Goal: Task Accomplishment & Management: Manage account settings

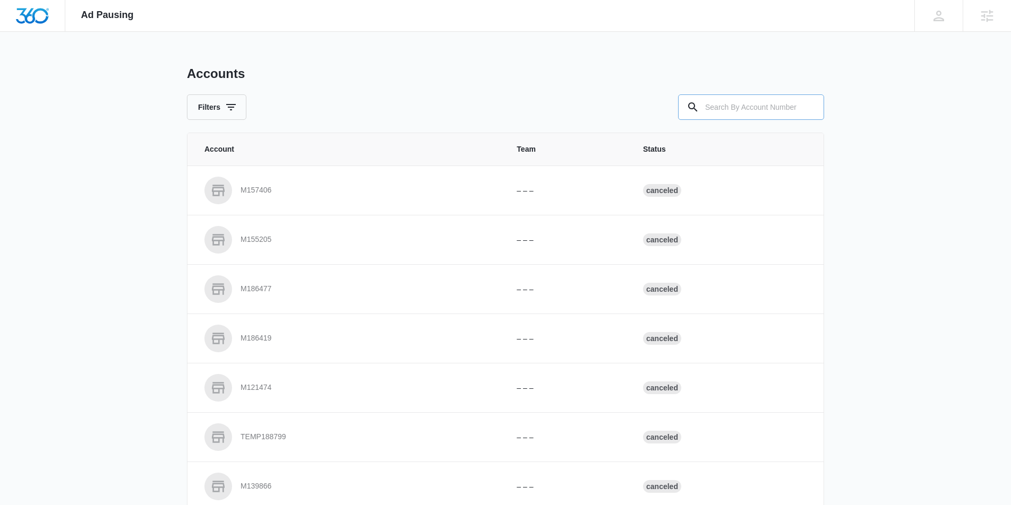
click at [754, 111] on input "text" at bounding box center [751, 107] width 146 height 25
type input "M38326"
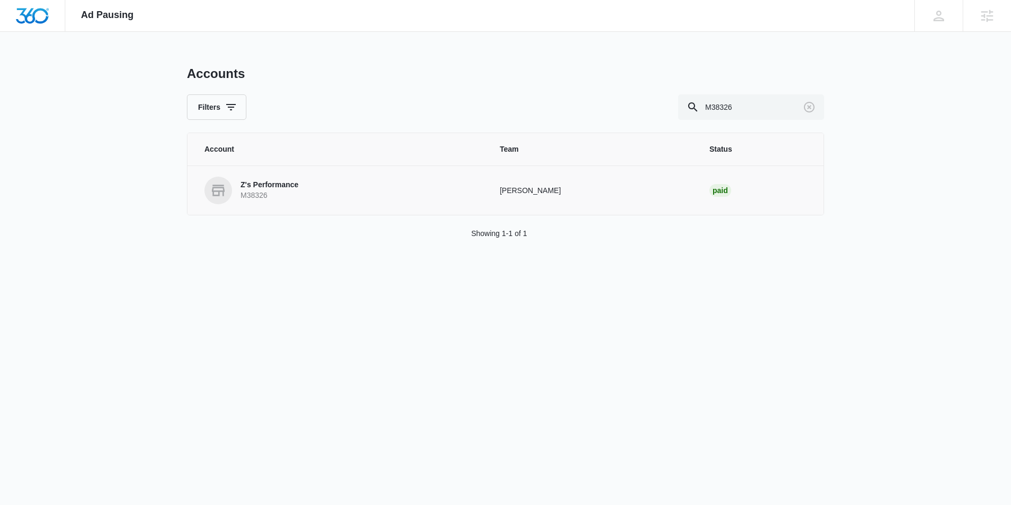
click at [301, 185] on link "Z's Performance M38326" at bounding box center [339, 191] width 270 height 28
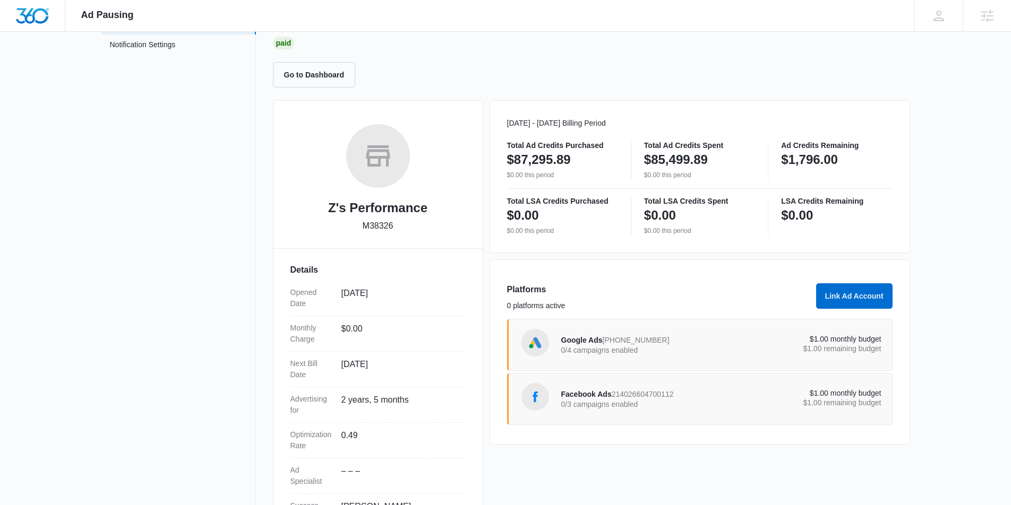
scroll to position [104, 0]
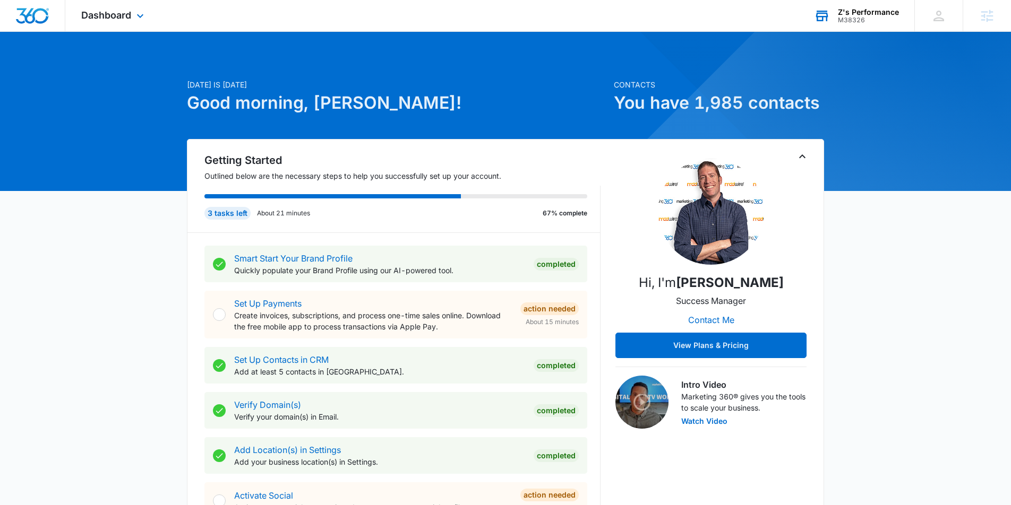
click at [860, 21] on div "M38326" at bounding box center [868, 19] width 61 height 7
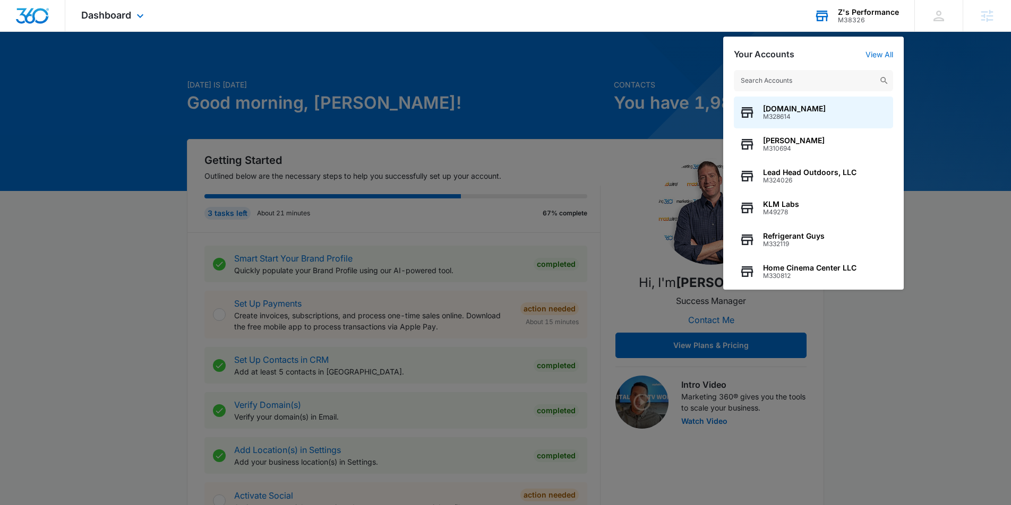
click at [873, 47] on div "Your Accounts View All MovieDetective.net M328614 Laidlaw's Harley-Davidson M31…" at bounding box center [813, 163] width 181 height 253
click at [873, 53] on link "View All" at bounding box center [879, 54] width 28 height 9
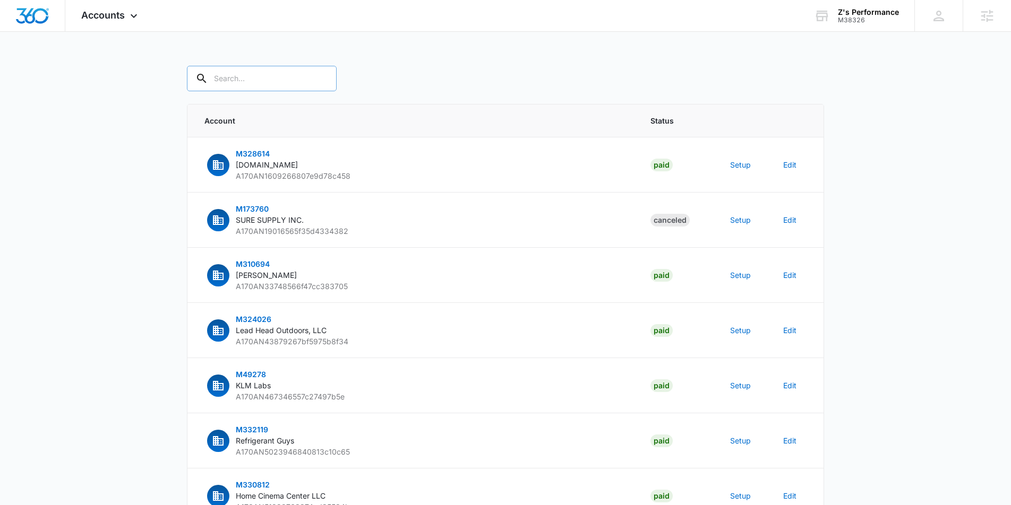
click at [248, 90] on input "text" at bounding box center [262, 78] width 150 height 25
type input "M38326"
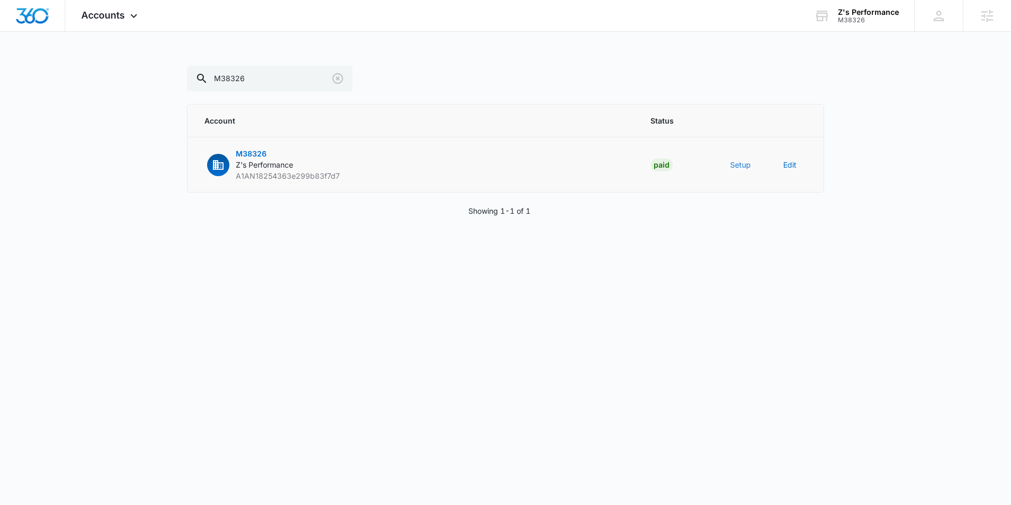
click at [738, 166] on button "Setup" at bounding box center [740, 164] width 21 height 11
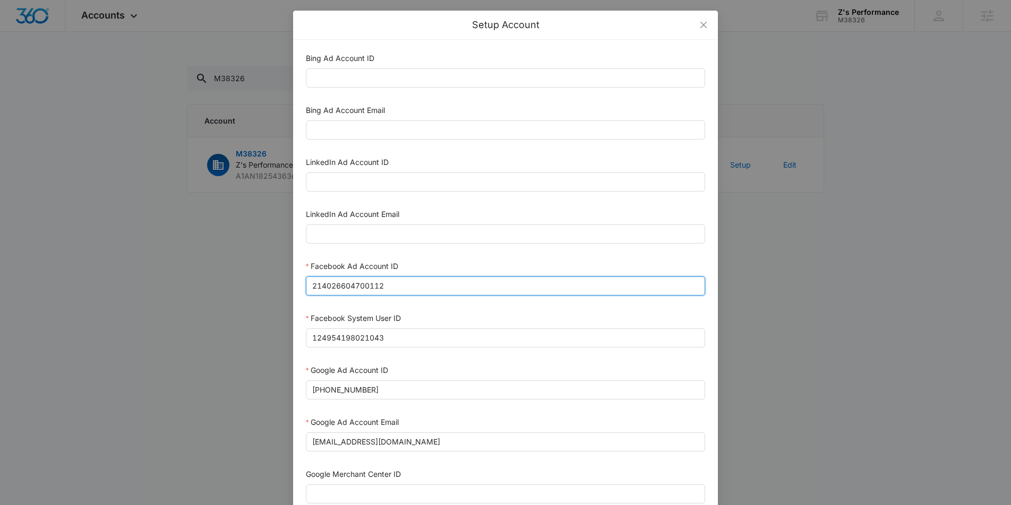
click at [367, 281] on input "214026604700112" at bounding box center [505, 286] width 399 height 19
paste input "1023954259108897"
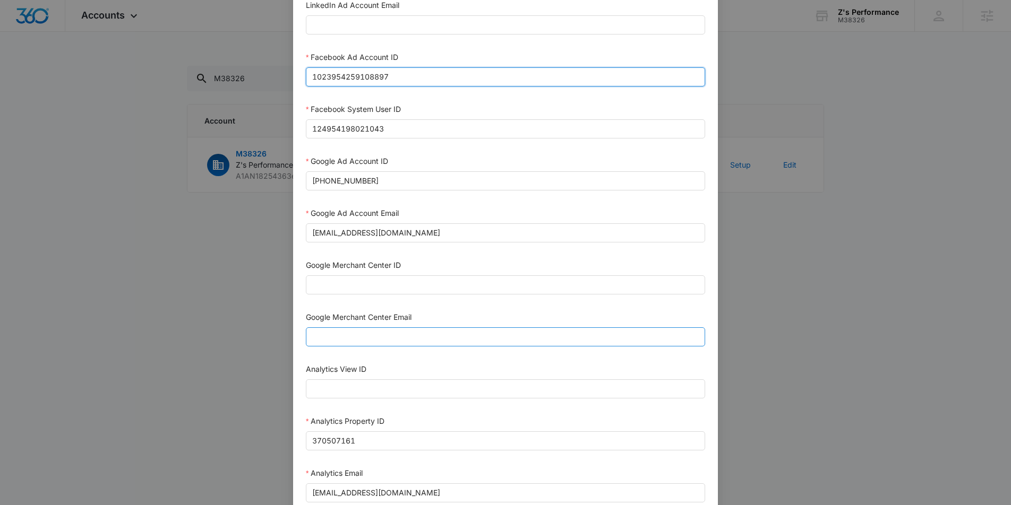
scroll to position [179, 0]
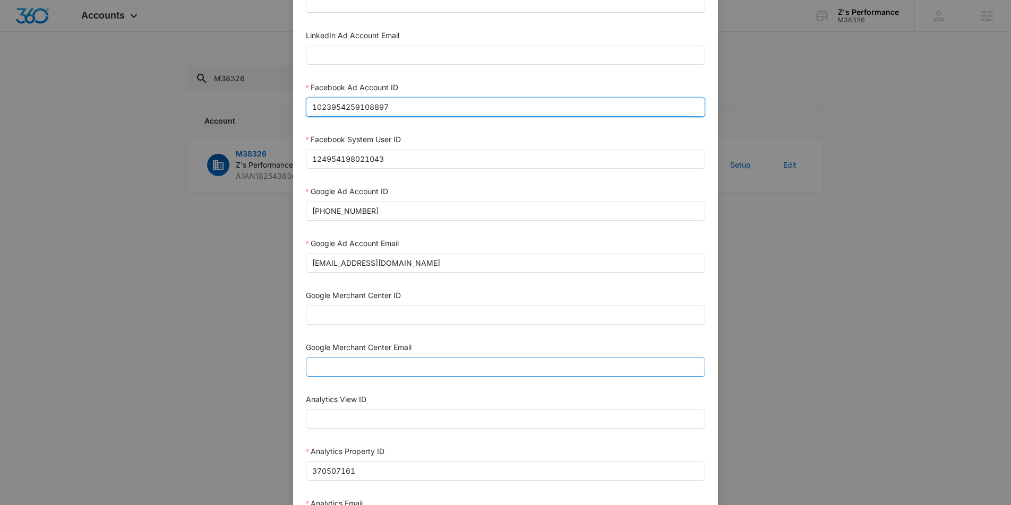
type input "214026604700112"
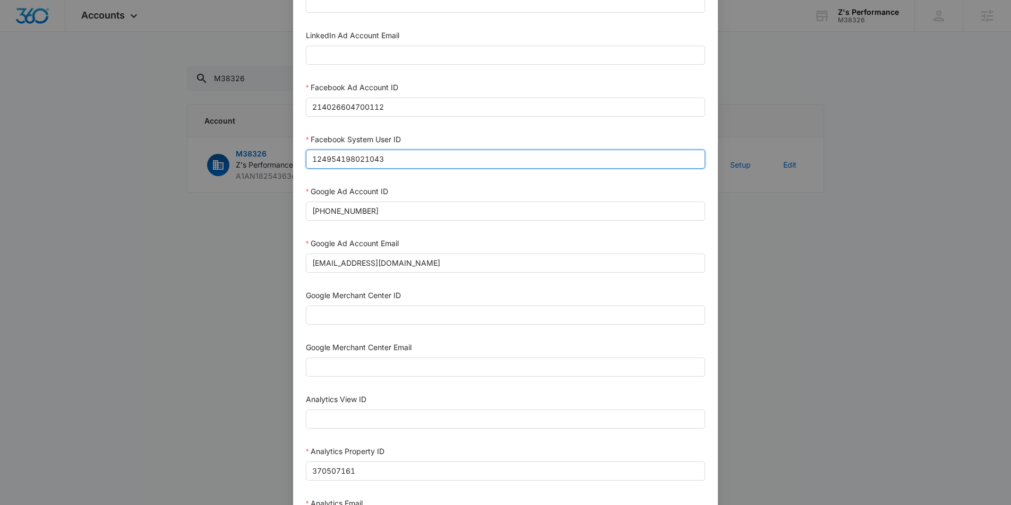
click at [395, 156] on input "124954198021043" at bounding box center [505, 159] width 399 height 19
drag, startPoint x: 417, startPoint y: 163, endPoint x: 241, endPoint y: 144, distance: 177.3
click at [241, 144] on div "Setup Account Bing Ad Account ID Bing Ad Account Email LinkedIn Ad Account ID L…" at bounding box center [505, 252] width 1011 height 505
paste input "023954259108897"
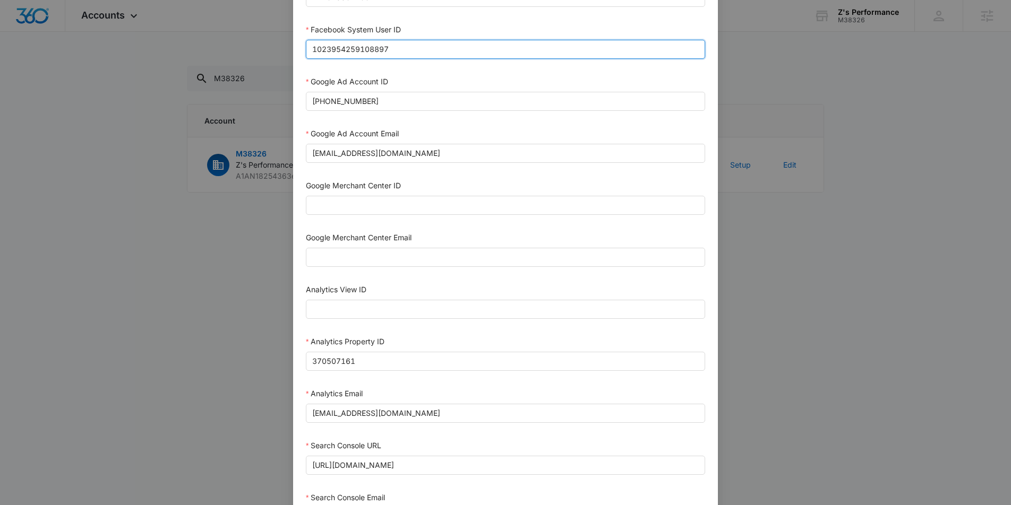
scroll to position [441, 0]
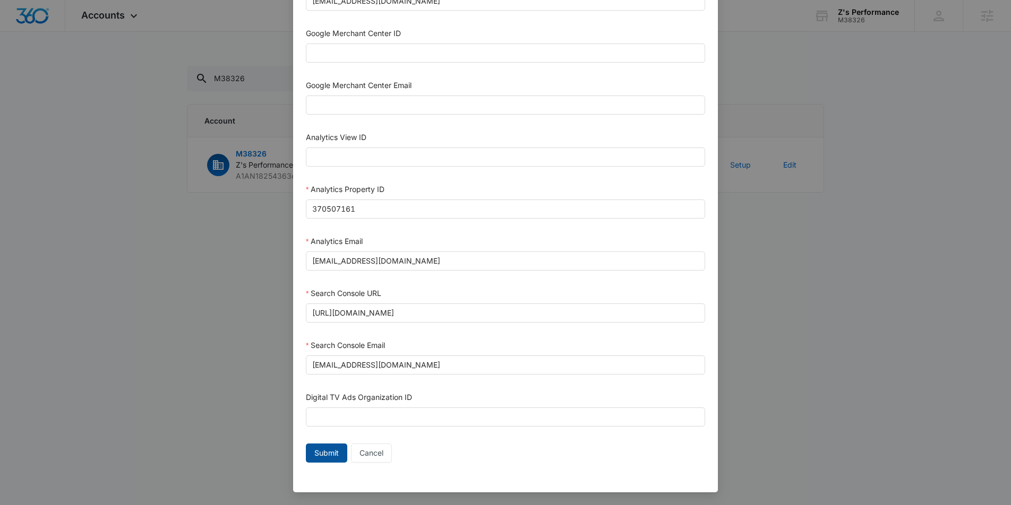
type input "1023954259108897"
click at [331, 456] on span "Submit" at bounding box center [326, 454] width 24 height 12
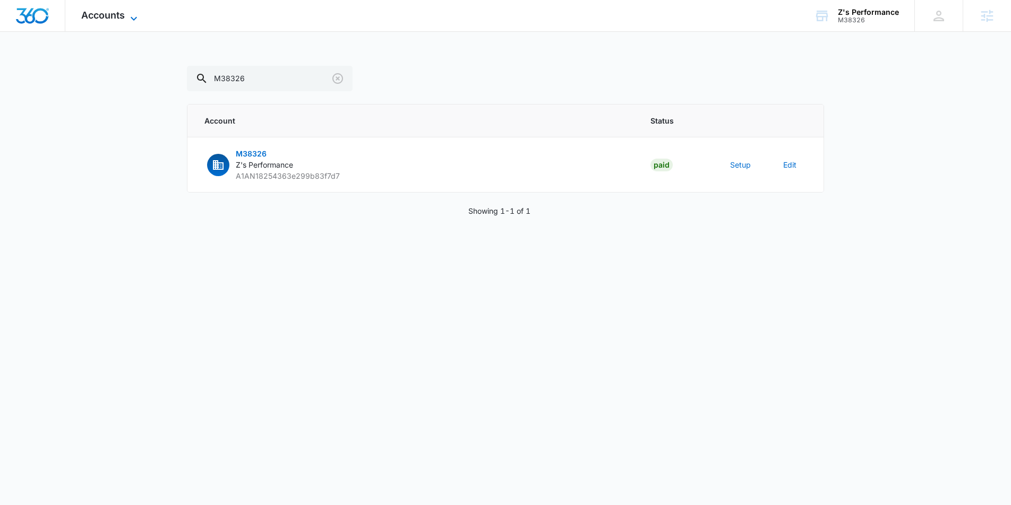
click at [121, 15] on span "Accounts" at bounding box center [103, 15] width 44 height 11
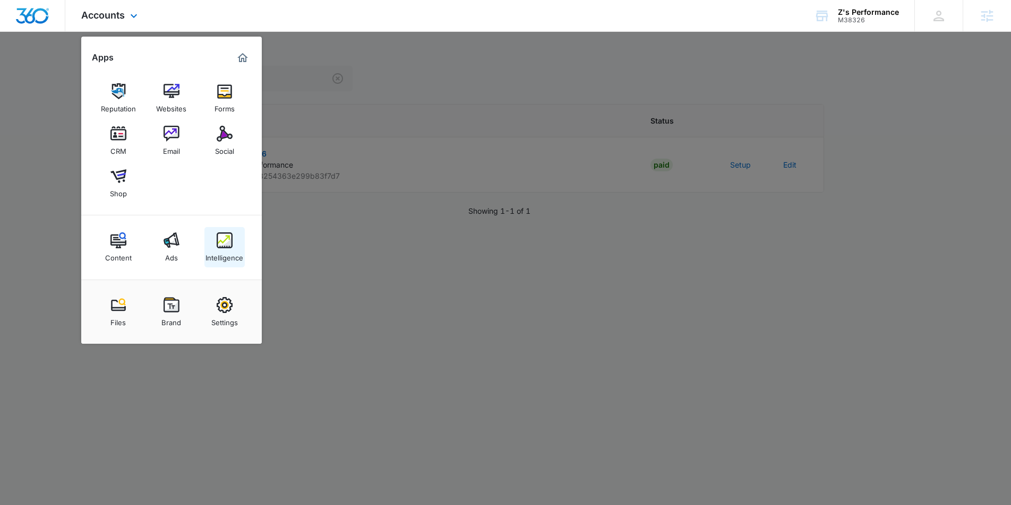
click at [225, 250] on div "Intelligence" at bounding box center [224, 255] width 38 height 14
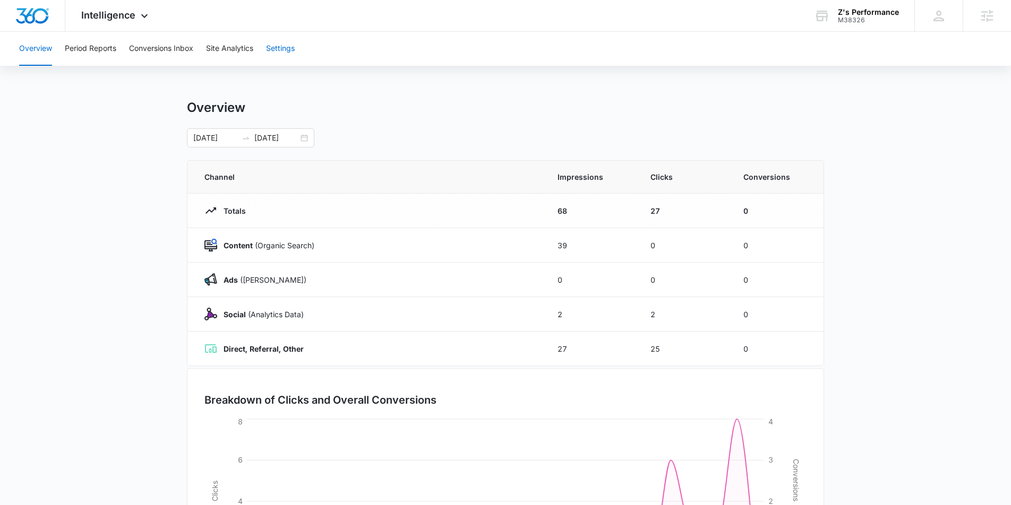
click at [281, 48] on button "Settings" at bounding box center [280, 49] width 29 height 34
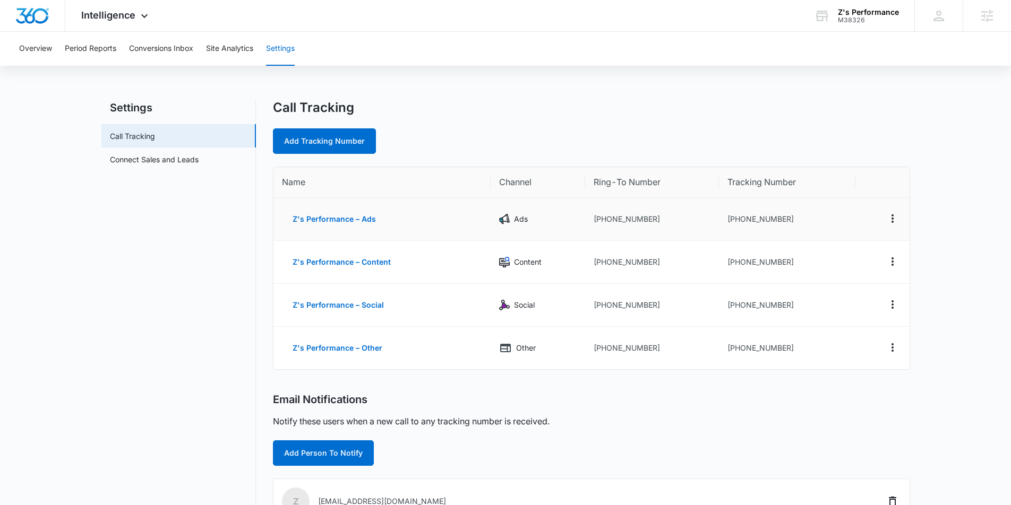
click at [787, 223] on td "+19702303414" at bounding box center [787, 219] width 136 height 43
drag, startPoint x: 776, startPoint y: 216, endPoint x: 736, endPoint y: 218, distance: 39.9
click at [736, 218] on td "+19702303414" at bounding box center [787, 219] width 136 height 43
copy td "9702303414"
click at [135, 14] on div "Intelligence Apps Reputation Websites Forms CRM Email Social Shop Content Ads I…" at bounding box center [115, 15] width 101 height 31
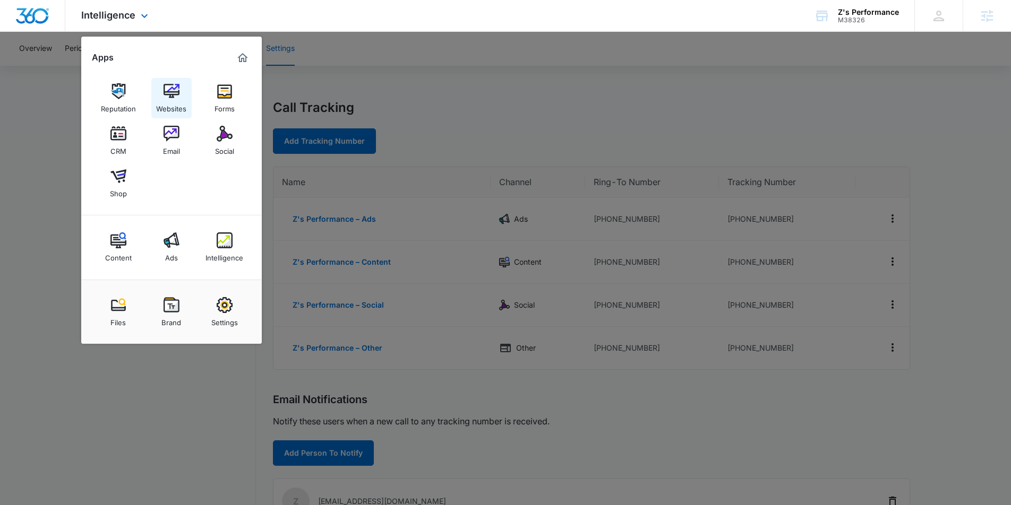
click at [166, 95] on img at bounding box center [172, 91] width 16 height 16
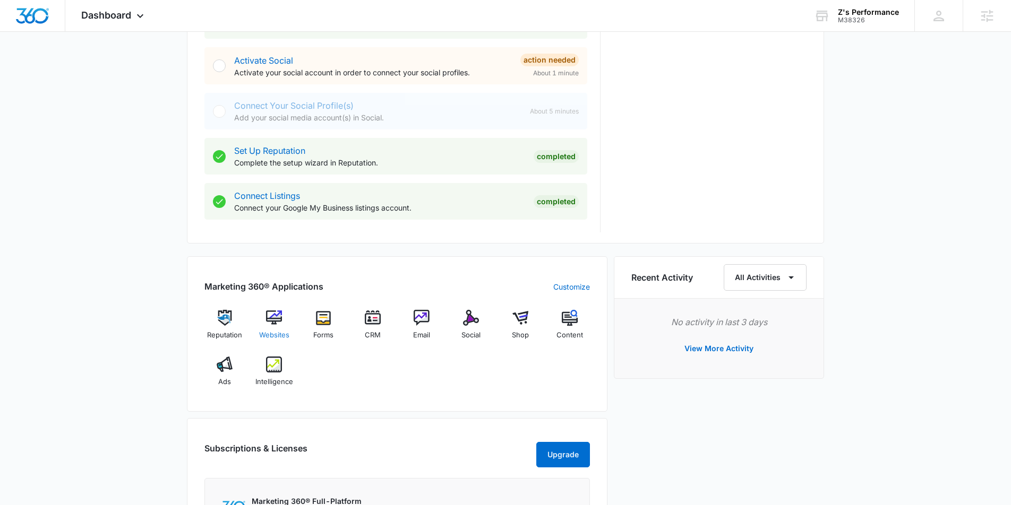
scroll to position [433, 0]
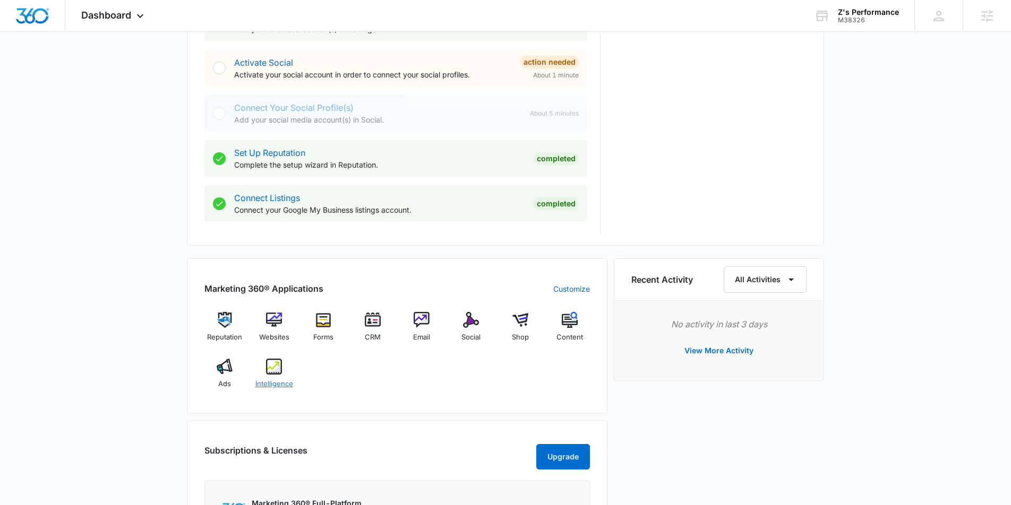
click at [280, 371] on img at bounding box center [274, 367] width 16 height 16
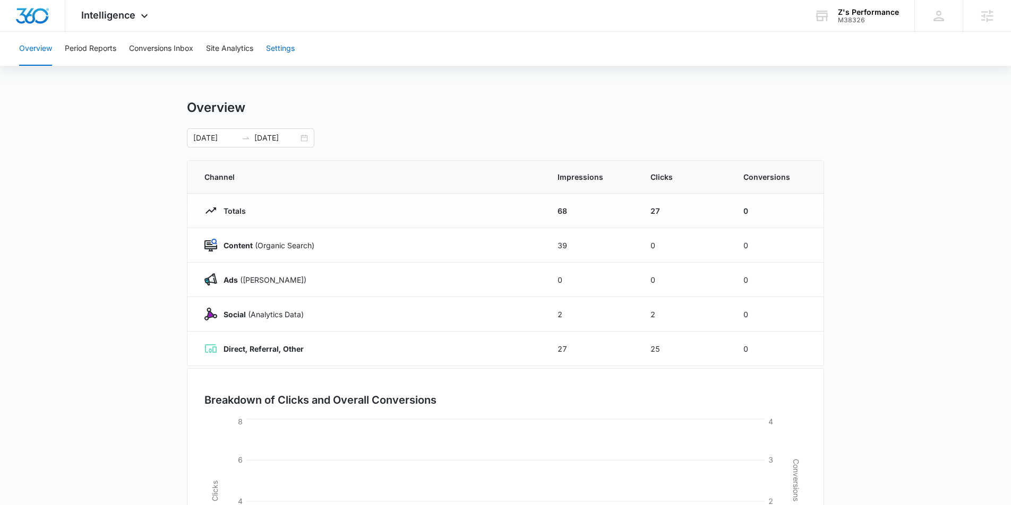
click at [295, 50] on button "Settings" at bounding box center [280, 49] width 29 height 34
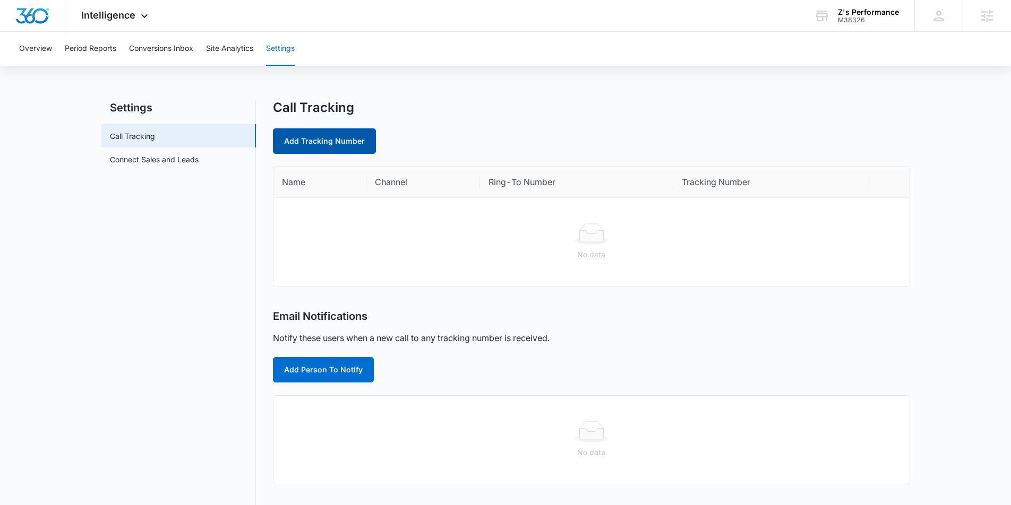
click at [301, 141] on link "Add Tracking Number" at bounding box center [324, 140] width 103 height 25
select select "by_area_code"
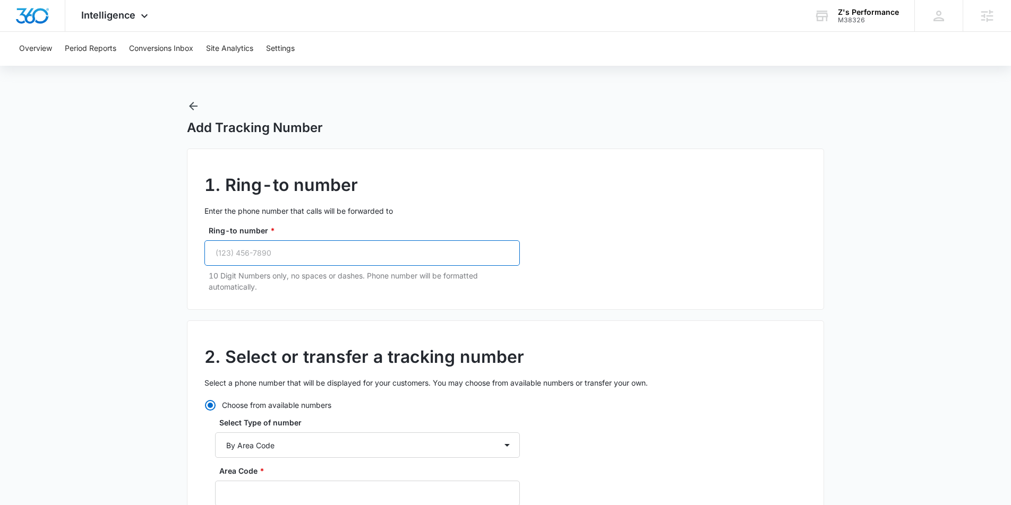
click at [280, 258] on input "Ring-to number *" at bounding box center [361, 253] width 315 height 25
paste input "(970) 403-9297"
drag, startPoint x: 252, startPoint y: 253, endPoint x: 281, endPoint y: 259, distance: 30.2
click at [252, 253] on input "(970) 403-9297" at bounding box center [361, 253] width 315 height 25
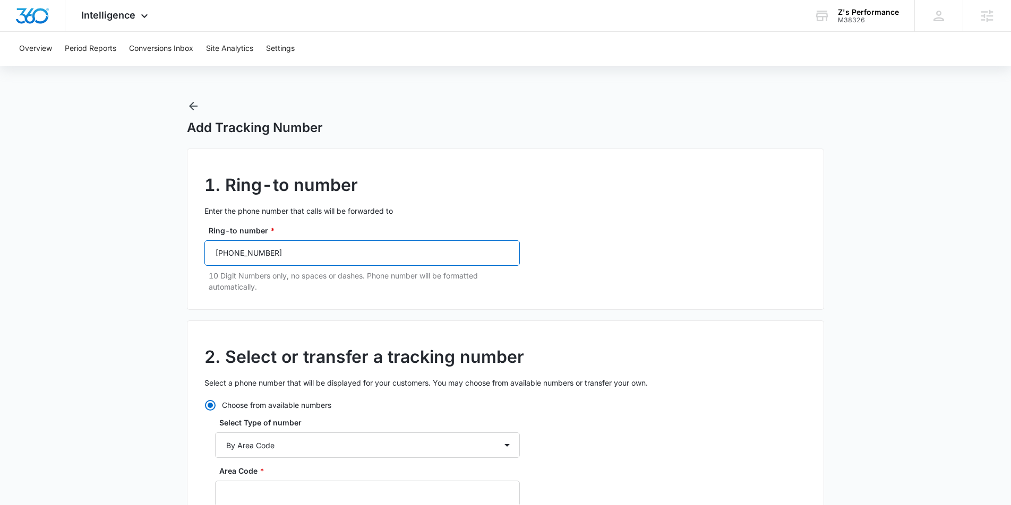
drag, startPoint x: 236, startPoint y: 253, endPoint x: 244, endPoint y: 255, distance: 8.2
click at [236, 254] on input "(970) 403-9297" at bounding box center [361, 253] width 315 height 25
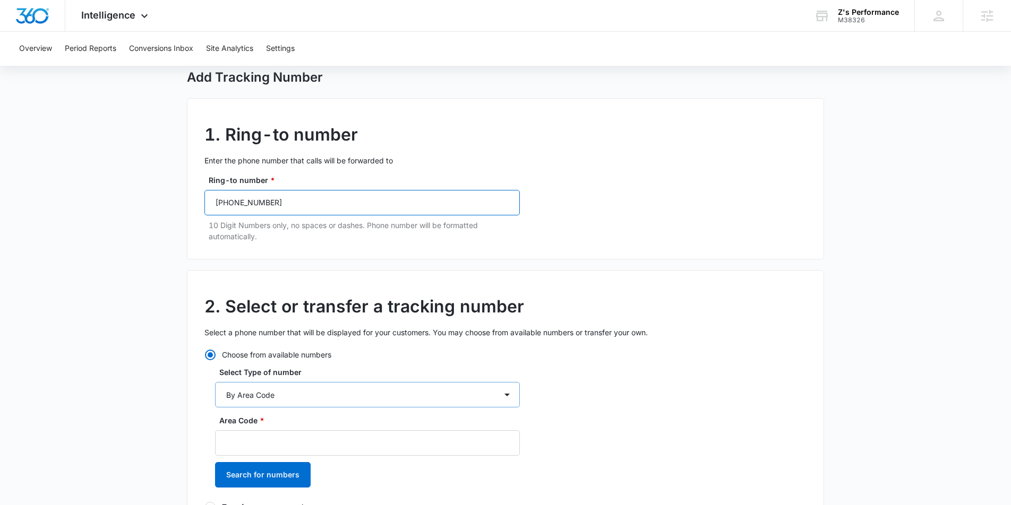
scroll to position [74, 0]
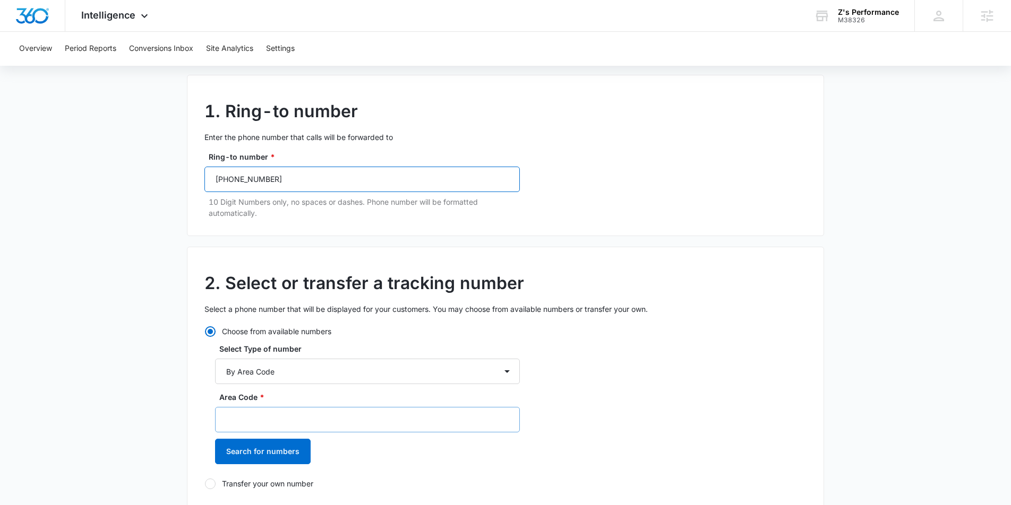
type input "(970) 403-9297"
click at [257, 419] on input "Area Code *" at bounding box center [367, 419] width 305 height 25
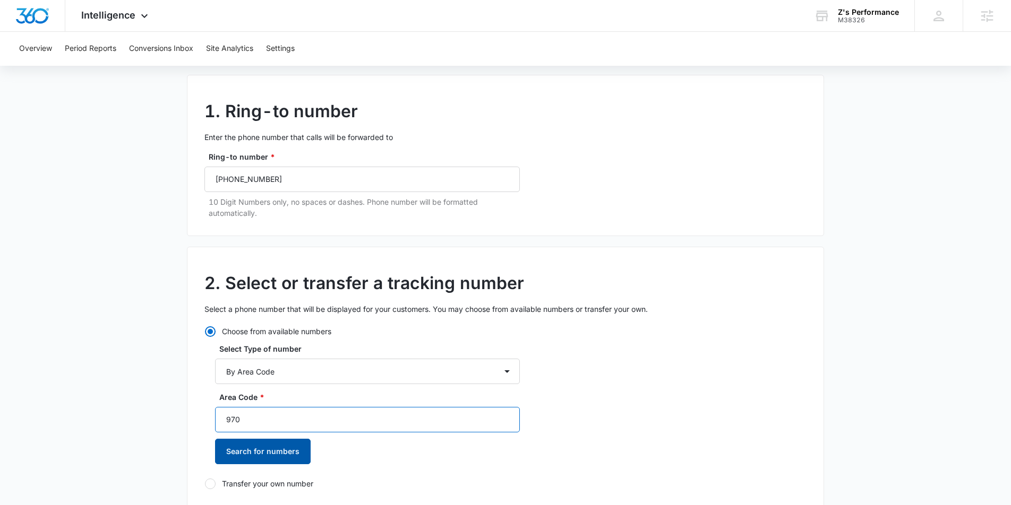
type input "970"
click at [257, 451] on button "Search for numbers" at bounding box center [263, 451] width 96 height 25
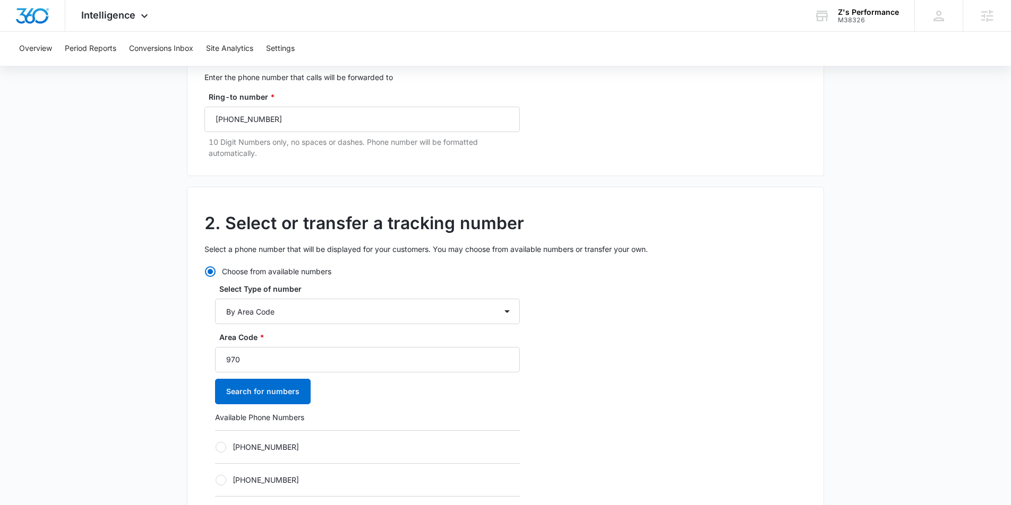
scroll to position [148, 0]
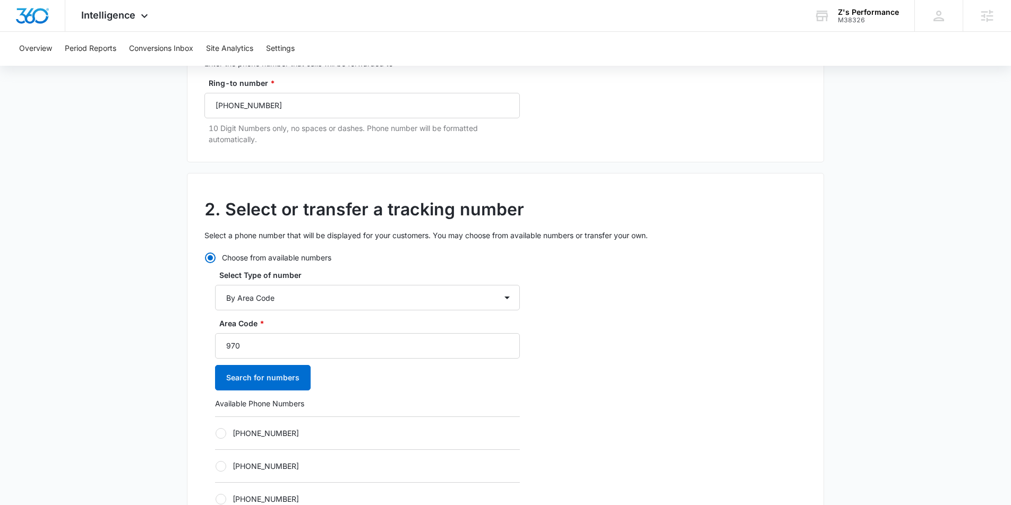
click at [222, 438] on div at bounding box center [221, 433] width 11 height 11
click at [216, 434] on input "+19702303414" at bounding box center [215, 433] width 1 height 1
radio input "true"
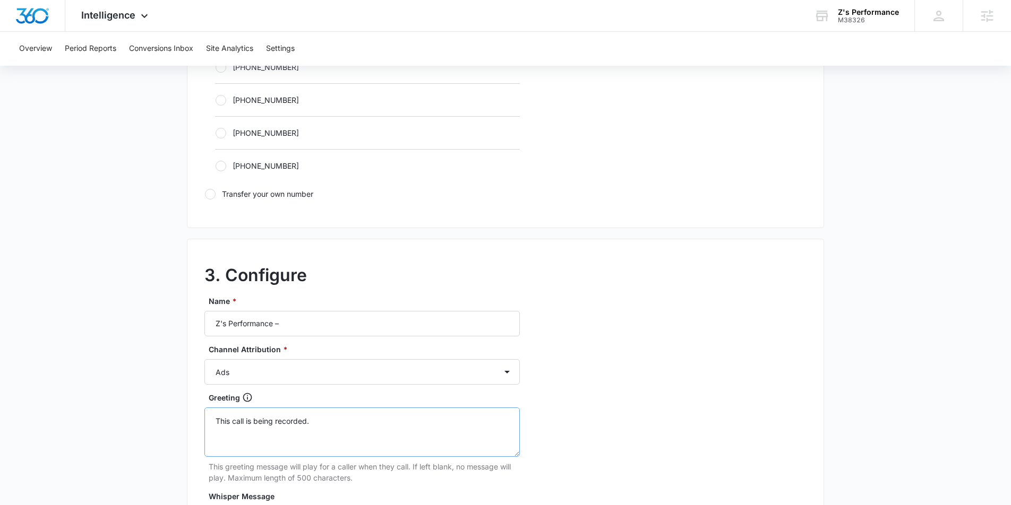
scroll to position [746, 0]
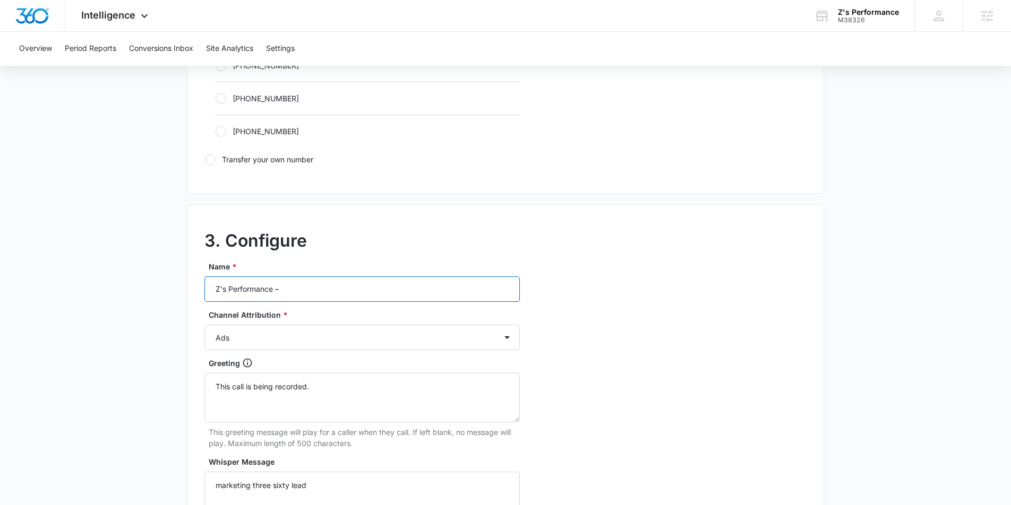
click at [306, 290] on input "Z's Performance –" at bounding box center [361, 289] width 315 height 25
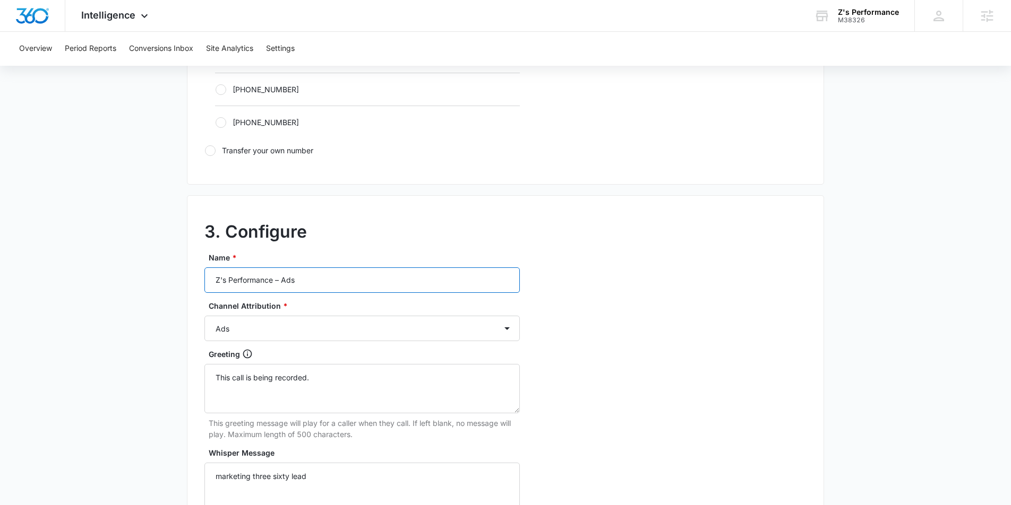
scroll to position [973, 0]
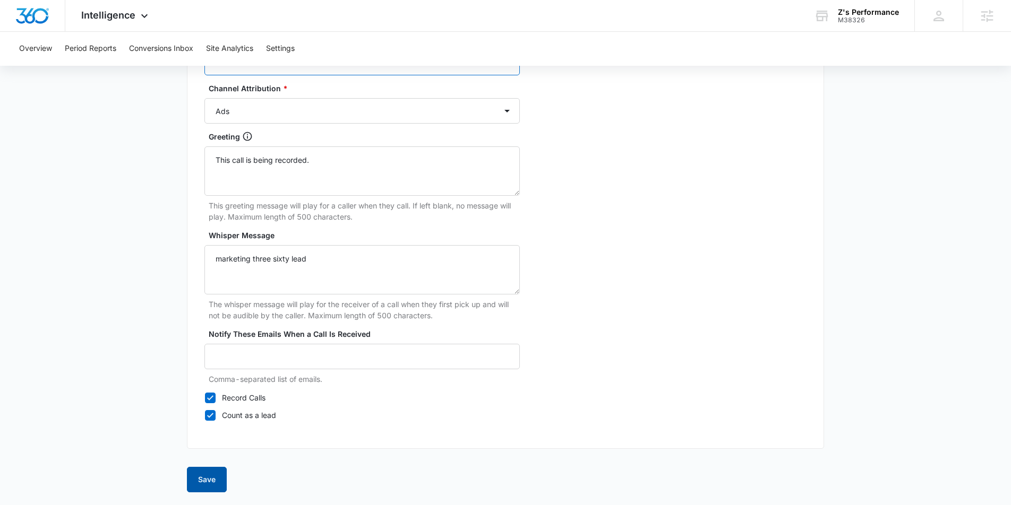
type input "Z's Performance – Ads"
click at [208, 487] on button "Save" at bounding box center [207, 479] width 40 height 25
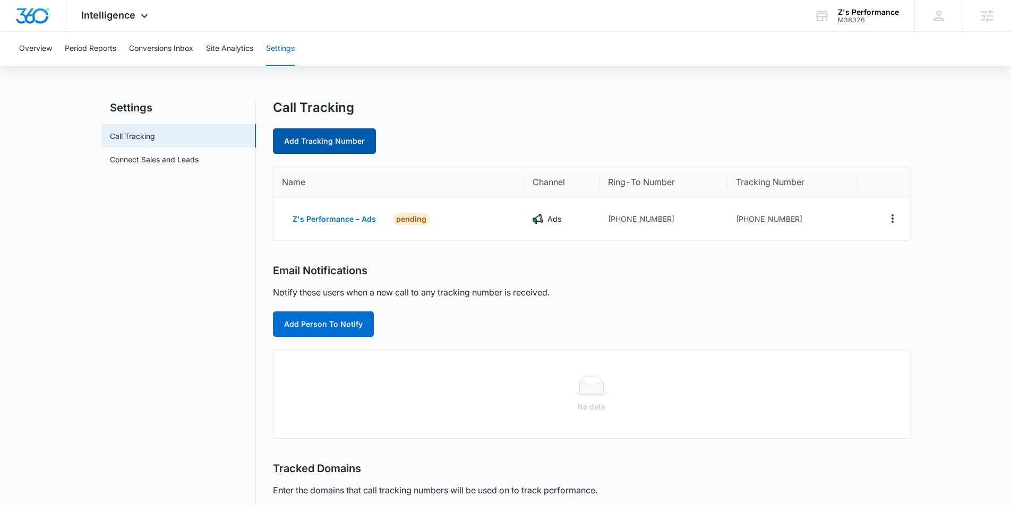
click at [328, 141] on link "Add Tracking Number" at bounding box center [324, 140] width 103 height 25
select select "by_area_code"
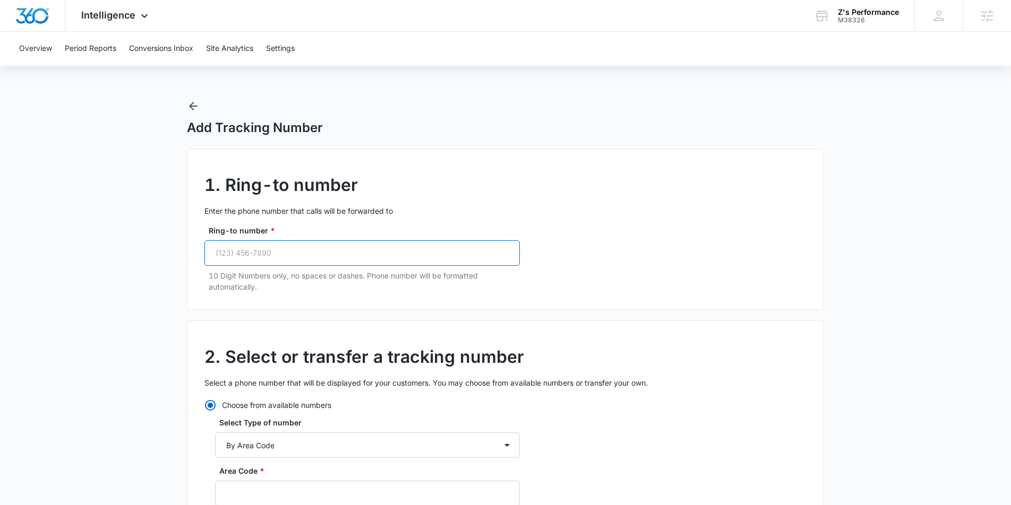
click at [314, 258] on input "Ring-to number *" at bounding box center [361, 253] width 315 height 25
paste input "(970) 403-9297"
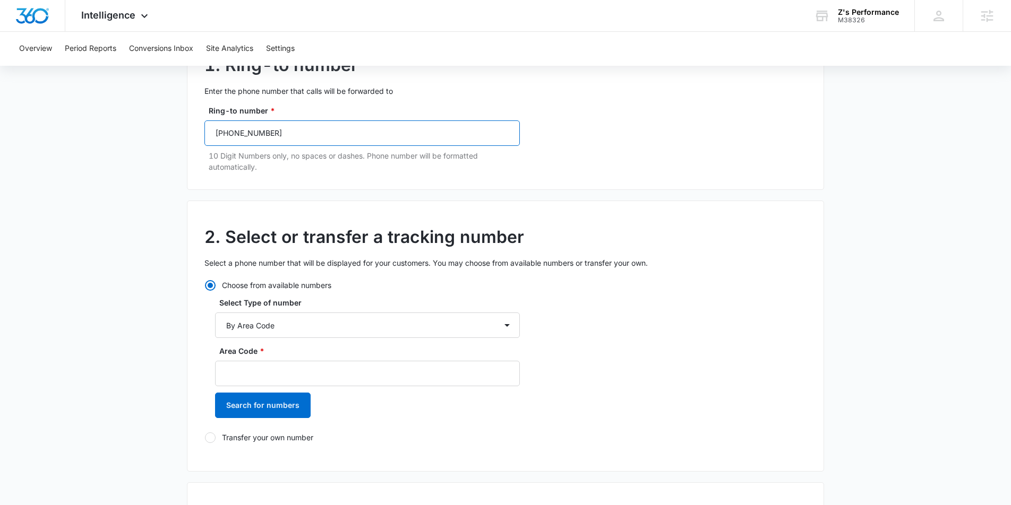
scroll to position [170, 0]
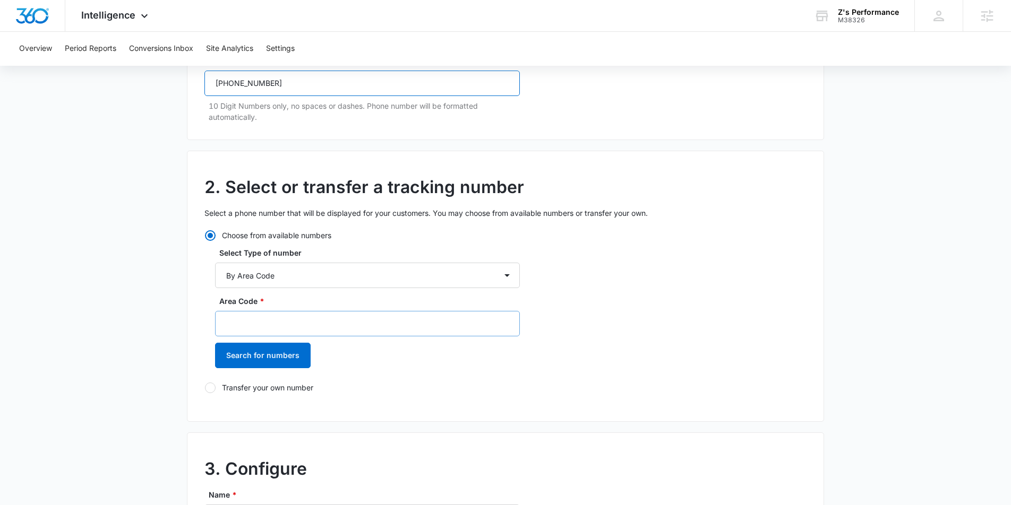
type input "(970) 403-9297"
click at [272, 322] on input "Area Code *" at bounding box center [367, 323] width 305 height 25
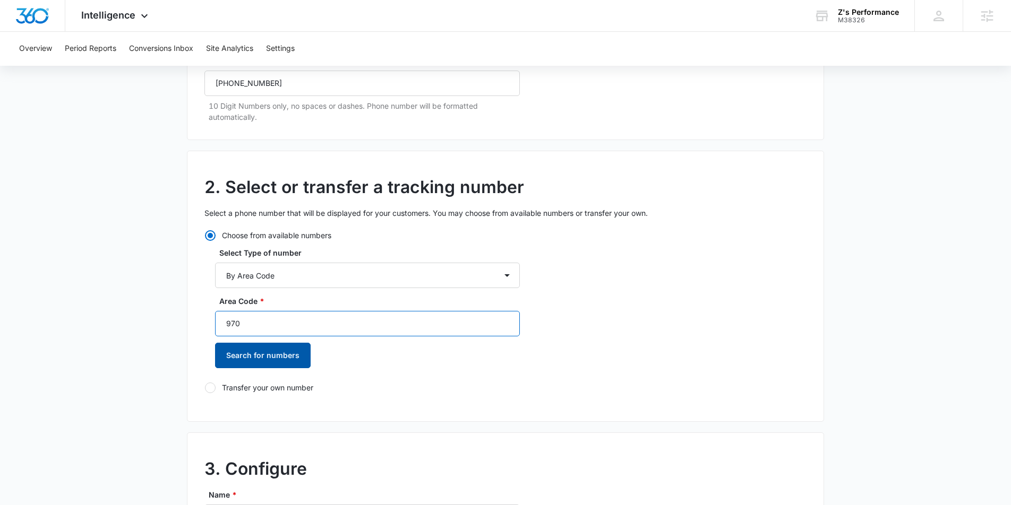
type input "970"
click at [255, 355] on button "Search for numbers" at bounding box center [263, 355] width 96 height 25
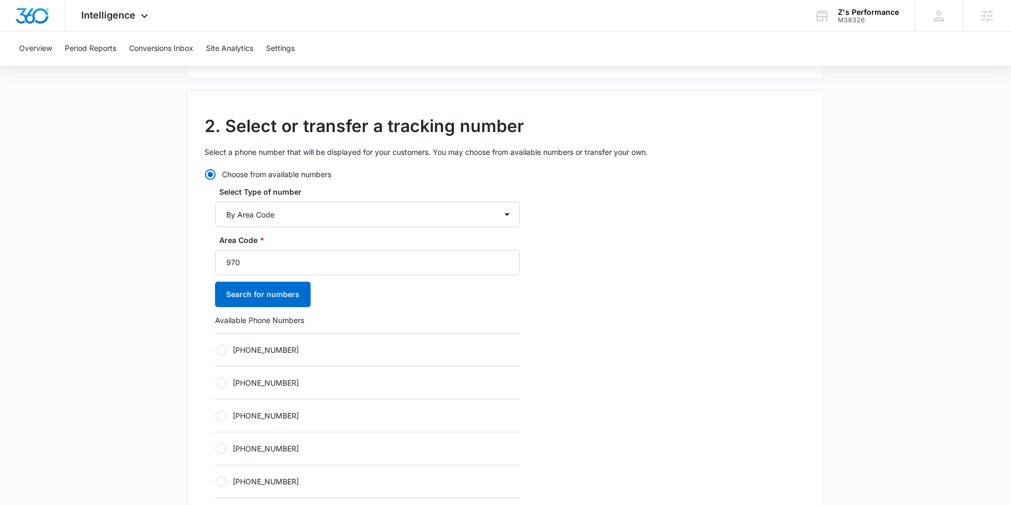
click at [221, 348] on div at bounding box center [221, 350] width 11 height 11
click at [216, 350] on input "+19702303488" at bounding box center [215, 350] width 1 height 1
radio input "true"
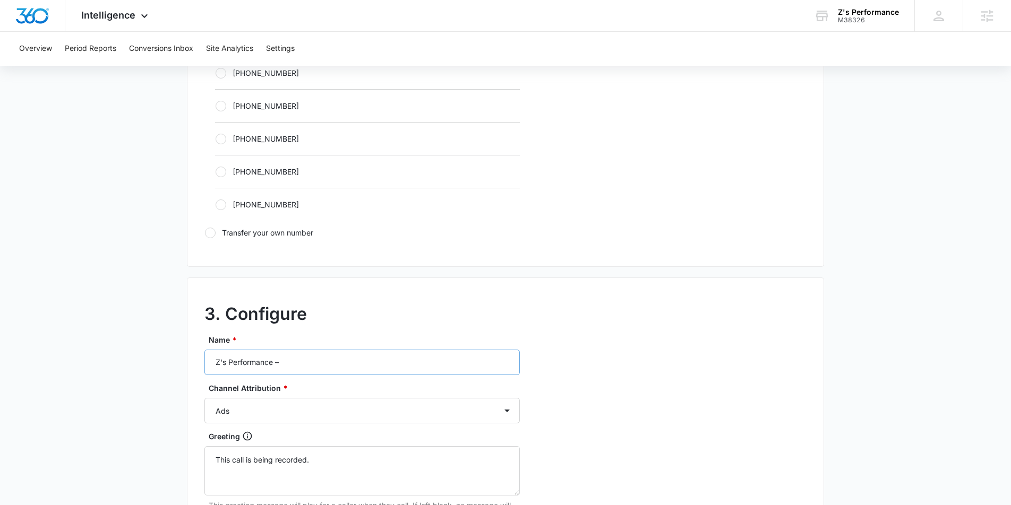
scroll to position [674, 0]
click at [313, 361] on input "Z's Performance –" at bounding box center [361, 361] width 315 height 25
type input "Z's Performance – Content"
click at [323, 414] on select "Ads Local Service Ads Content Social Other" at bounding box center [361, 409] width 315 height 25
select select "CONTENT"
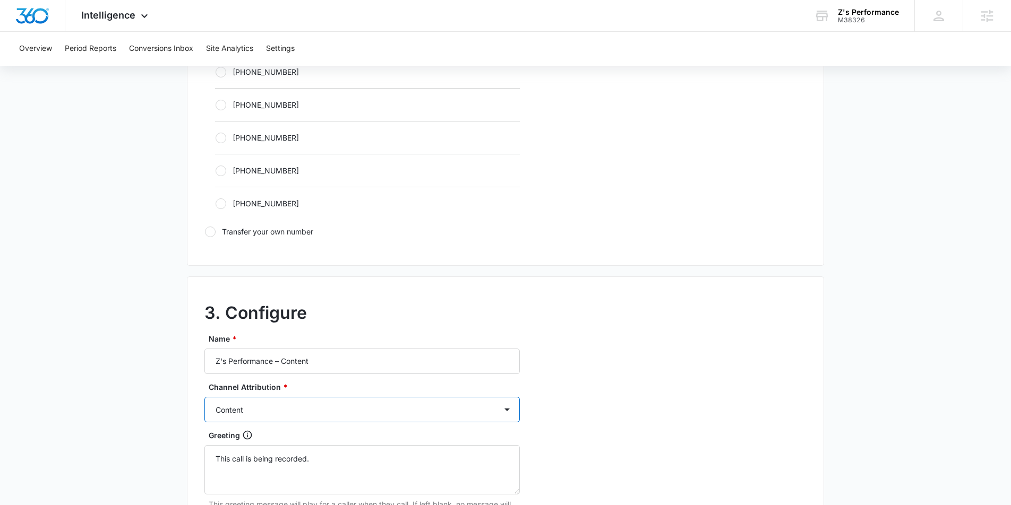
click at [204, 397] on select "Ads Local Service Ads Content Social Other" at bounding box center [361, 409] width 315 height 25
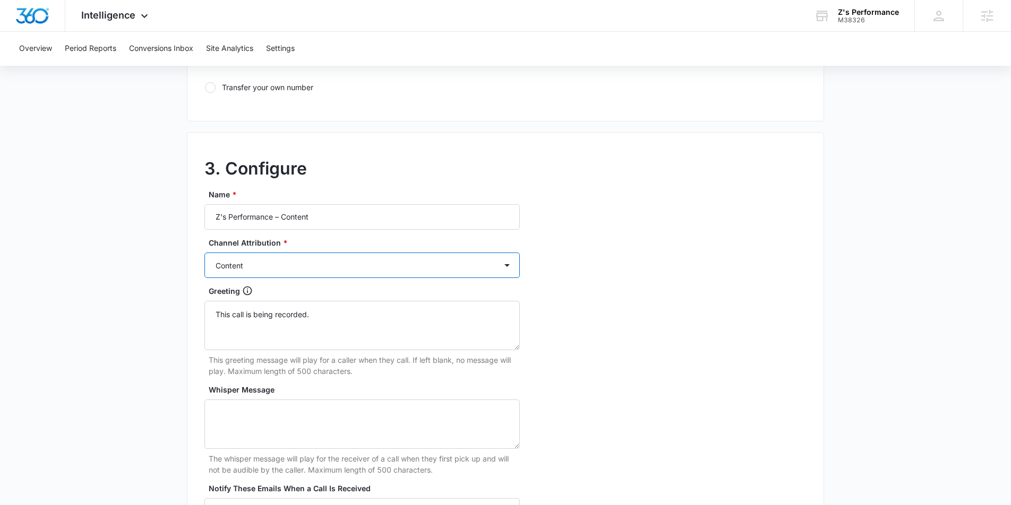
scroll to position [973, 0]
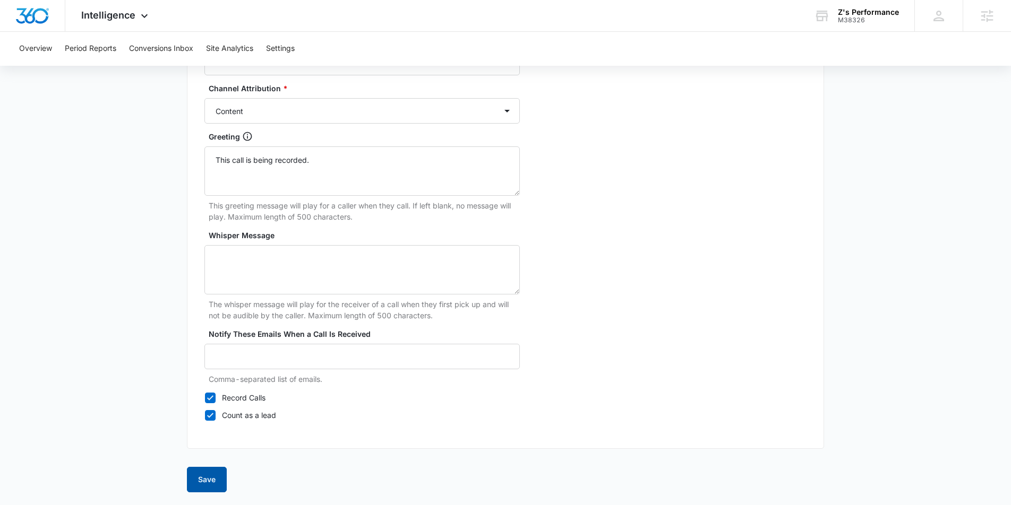
click at [208, 481] on button "Save" at bounding box center [207, 479] width 40 height 25
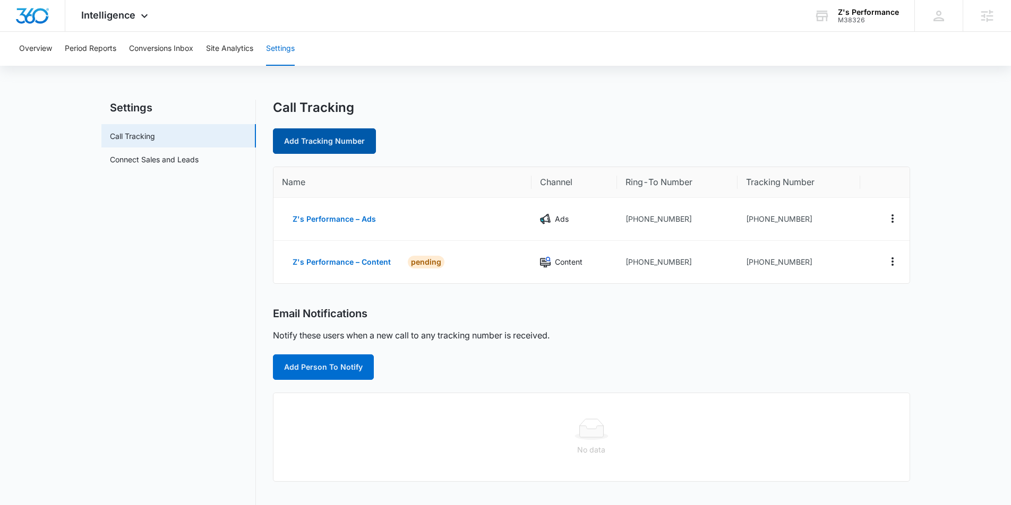
click at [322, 142] on link "Add Tracking Number" at bounding box center [324, 140] width 103 height 25
select select "by_area_code"
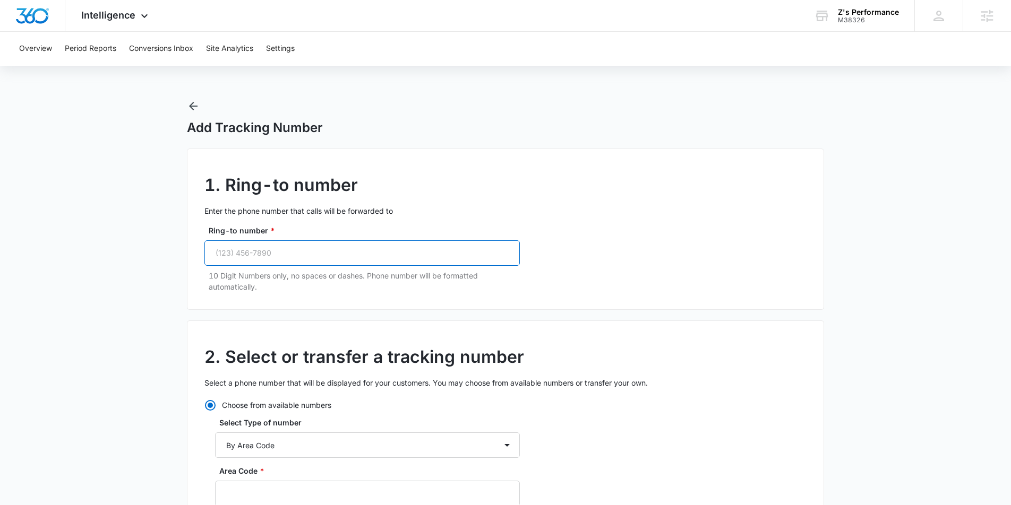
click at [247, 258] on input "Ring-to number *" at bounding box center [361, 253] width 315 height 25
paste input "(970) 403-9297"
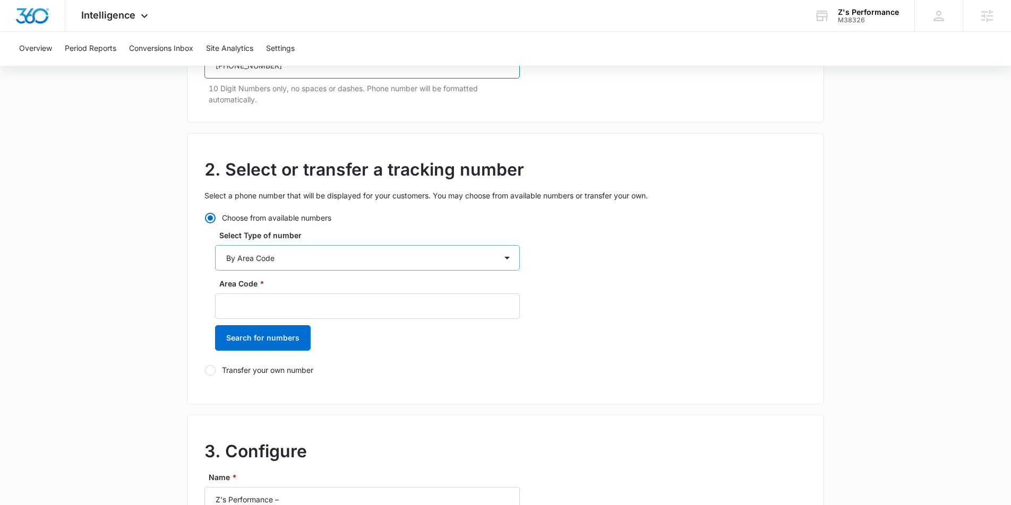
scroll to position [196, 0]
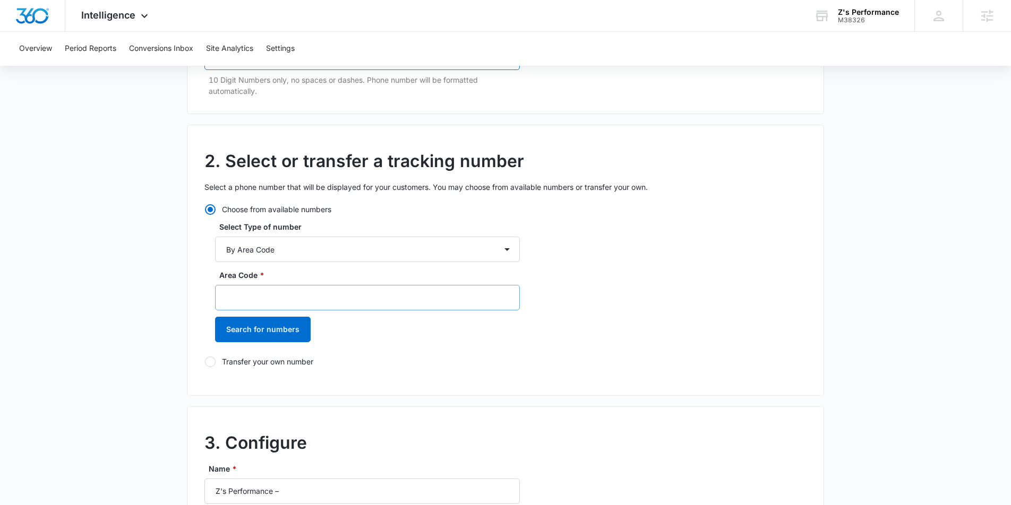
type input "(970) 403-9297"
click at [246, 298] on input "Area Code *" at bounding box center [367, 297] width 305 height 25
type input "970"
click at [253, 327] on button "Search for numbers" at bounding box center [263, 329] width 96 height 25
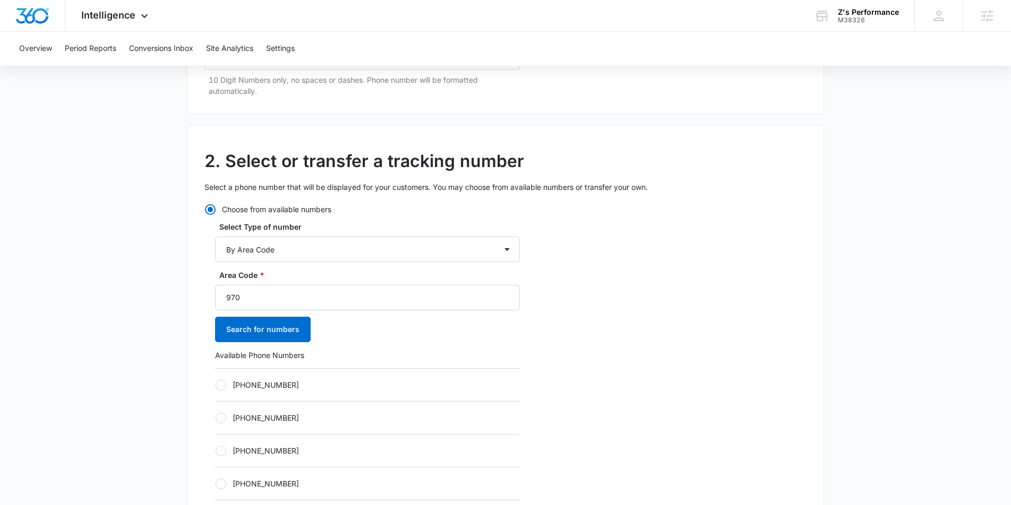
click at [220, 392] on div "+19702303629" at bounding box center [367, 384] width 305 height 33
click at [223, 387] on div at bounding box center [221, 385] width 11 height 11
click at [216, 385] on input "+19702303629" at bounding box center [215, 385] width 1 height 1
radio input "true"
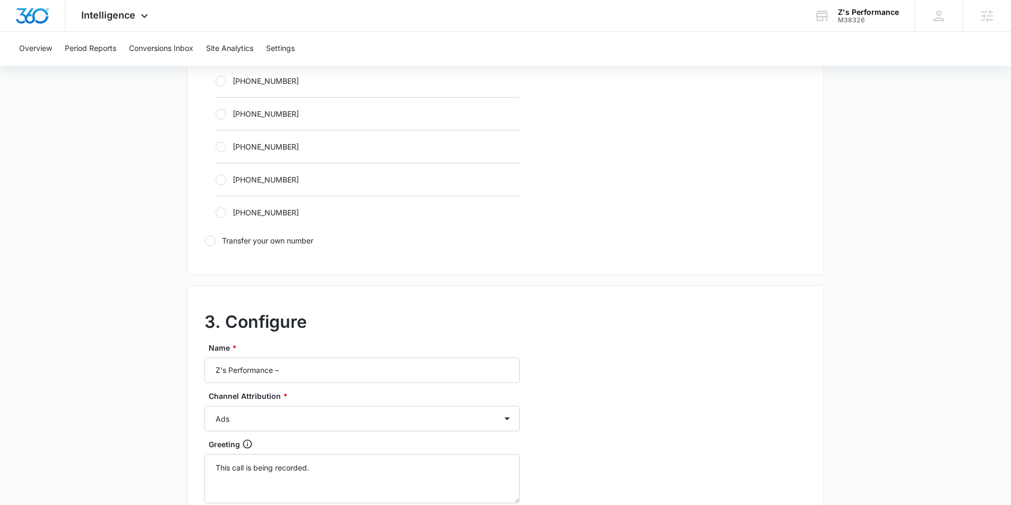
scroll to position [668, 0]
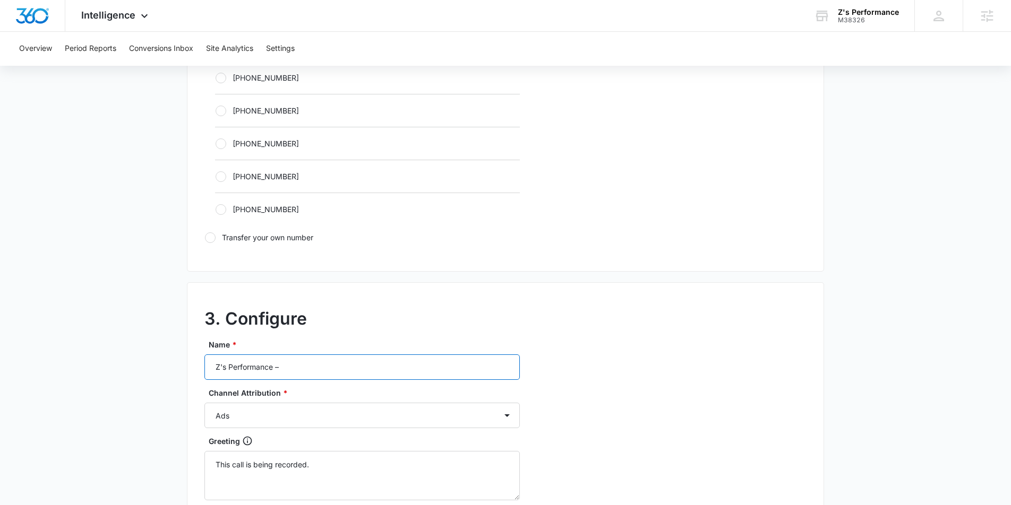
click at [330, 372] on input "Z's Performance –" at bounding box center [361, 367] width 315 height 25
type input "Z's Performance – Social"
click at [323, 411] on select "Ads Local Service Ads Content Social Other" at bounding box center [361, 415] width 315 height 25
select select "SOCIAL"
click at [204, 403] on select "Ads Local Service Ads Content Social Other" at bounding box center [361, 415] width 315 height 25
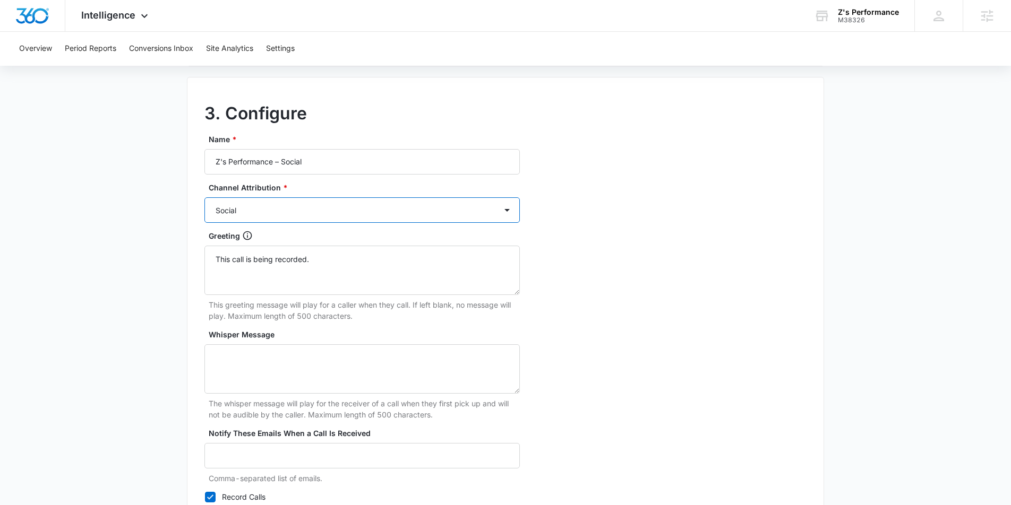
scroll to position [973, 0]
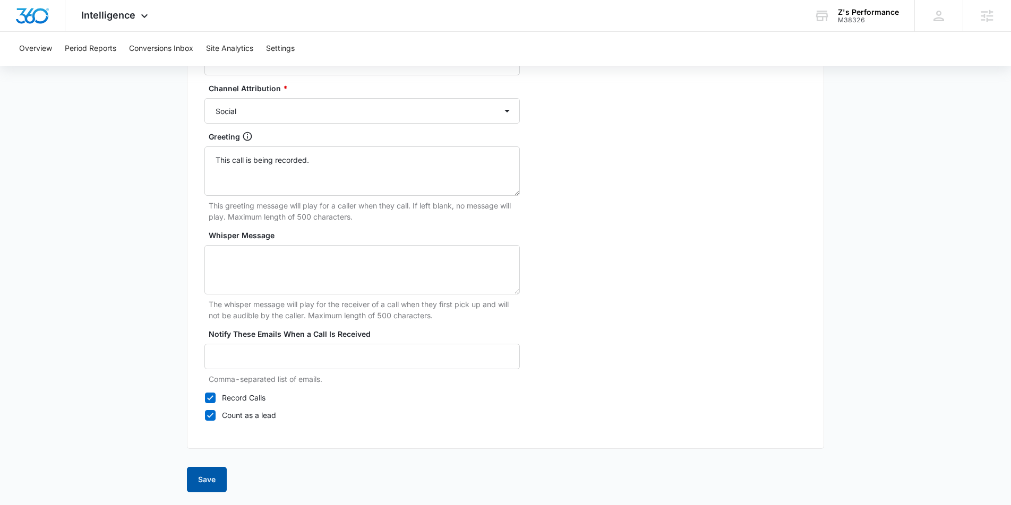
click at [199, 480] on button "Save" at bounding box center [207, 479] width 40 height 25
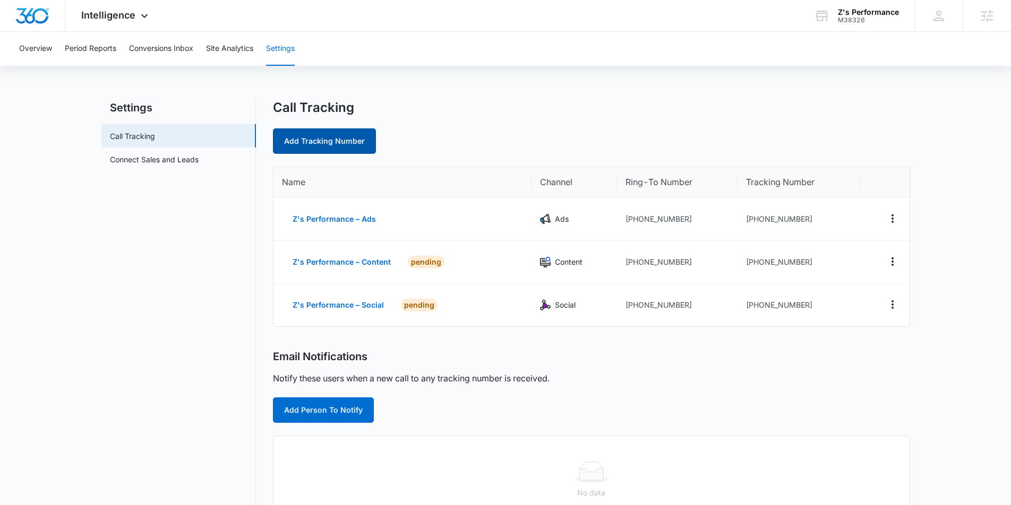
click at [333, 139] on link "Add Tracking Number" at bounding box center [324, 140] width 103 height 25
select select "by_area_code"
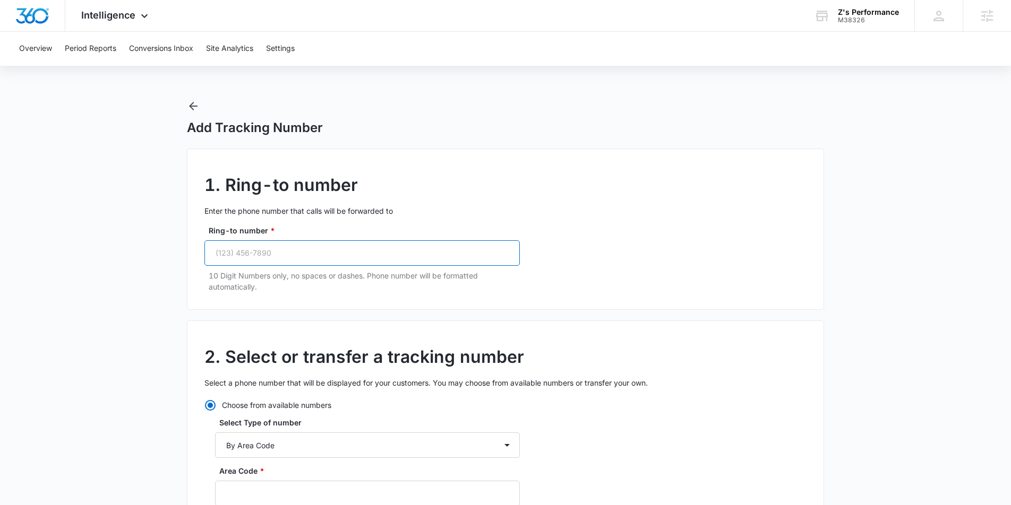
click at [279, 253] on input "Ring-to number *" at bounding box center [361, 253] width 315 height 25
paste input "(970) 403-9297"
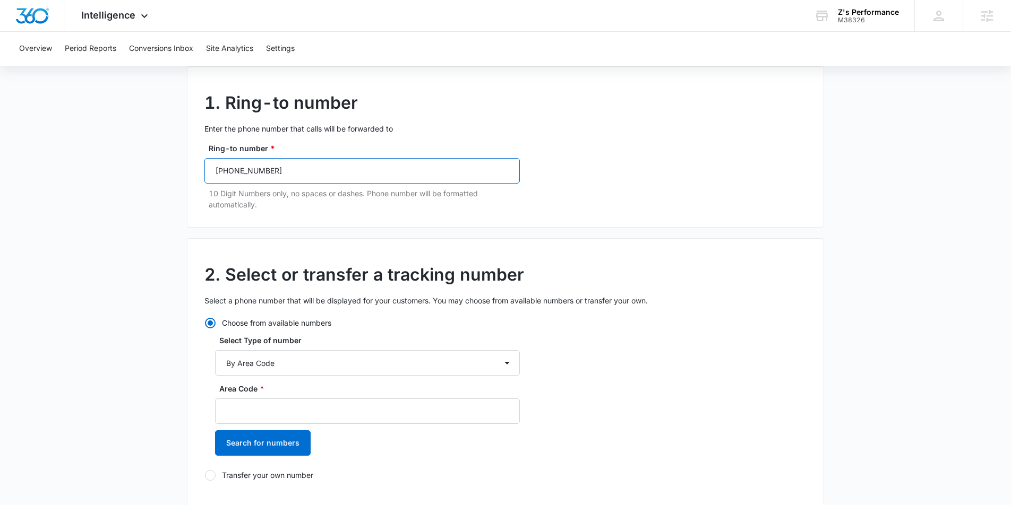
scroll to position [108, 0]
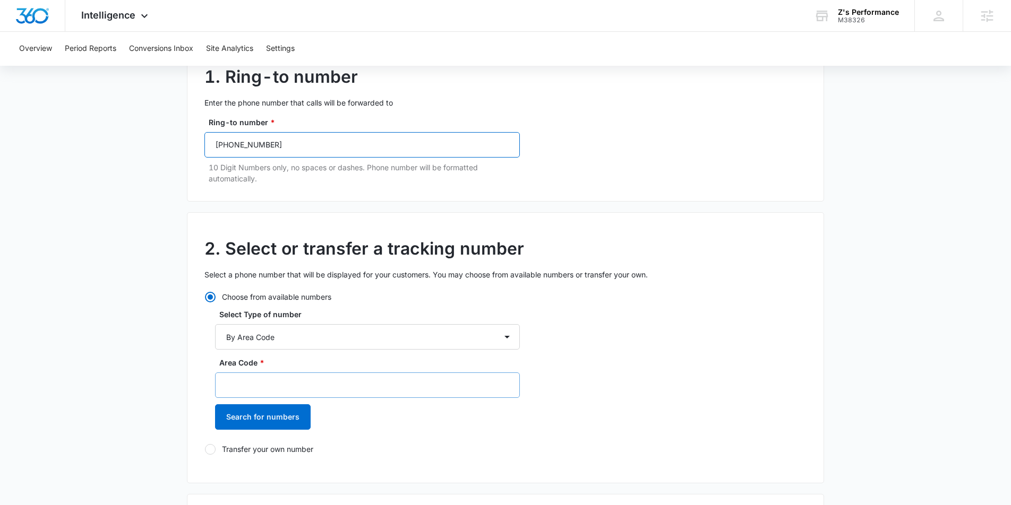
type input "(970) 403-9297"
click at [270, 388] on input "Area Code *" at bounding box center [367, 385] width 305 height 25
type input "970"
click at [250, 416] on button "Search for numbers" at bounding box center [263, 417] width 96 height 25
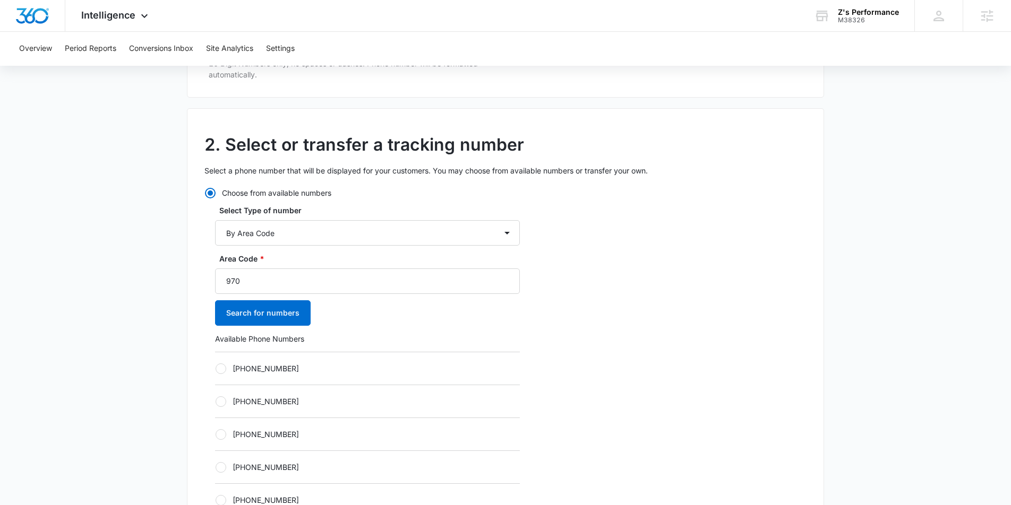
scroll to position [222, 0]
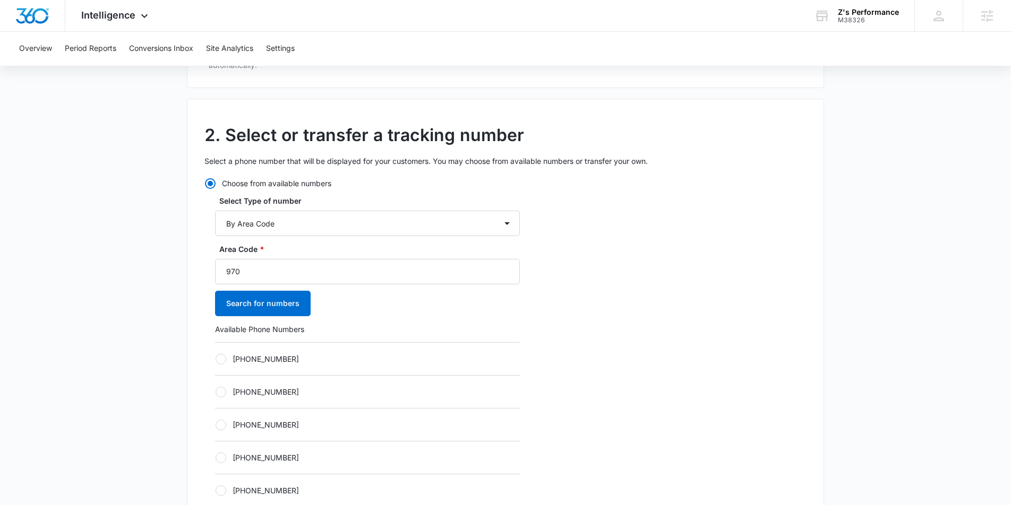
click at [231, 357] on label "+19702303831" at bounding box center [367, 359] width 305 height 11
click at [216, 359] on input "+19702303831" at bounding box center [215, 359] width 1 height 1
radio input "true"
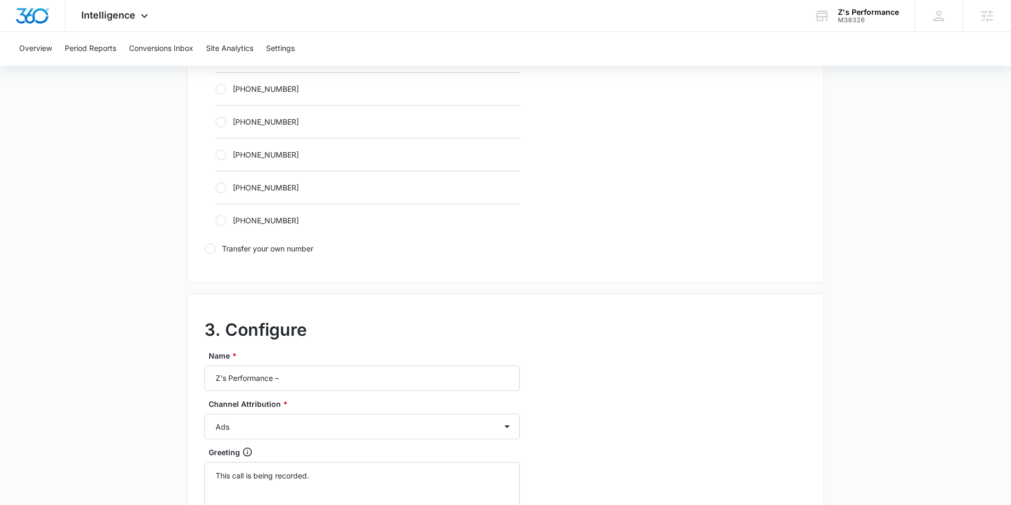
scroll to position [780, 0]
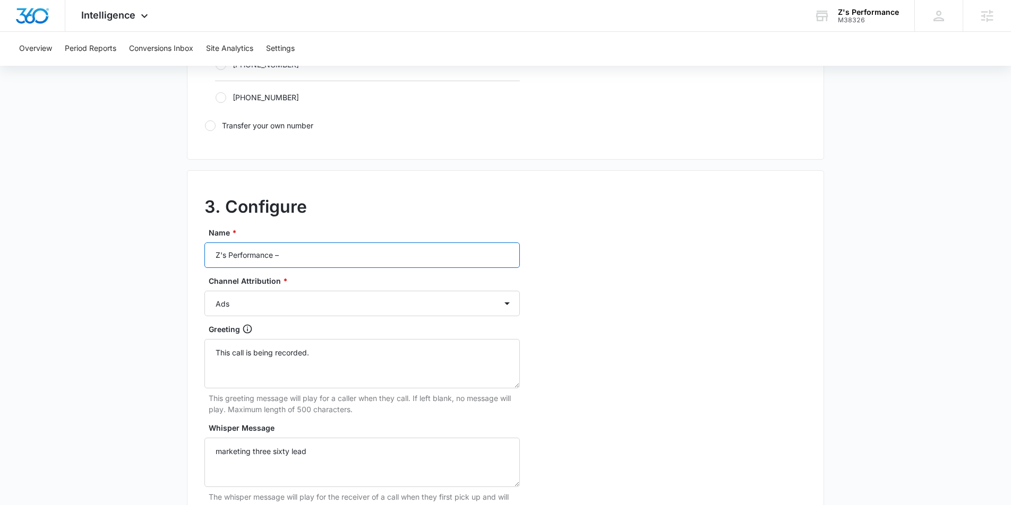
click at [304, 257] on input "Z's Performance –" at bounding box center [361, 255] width 315 height 25
type input "Z's Performance – Other"
click at [270, 307] on select "Ads Local Service Ads Content Social Other" at bounding box center [361, 303] width 315 height 25
select select "OTHER"
click at [204, 291] on select "Ads Local Service Ads Content Social Other" at bounding box center [361, 303] width 315 height 25
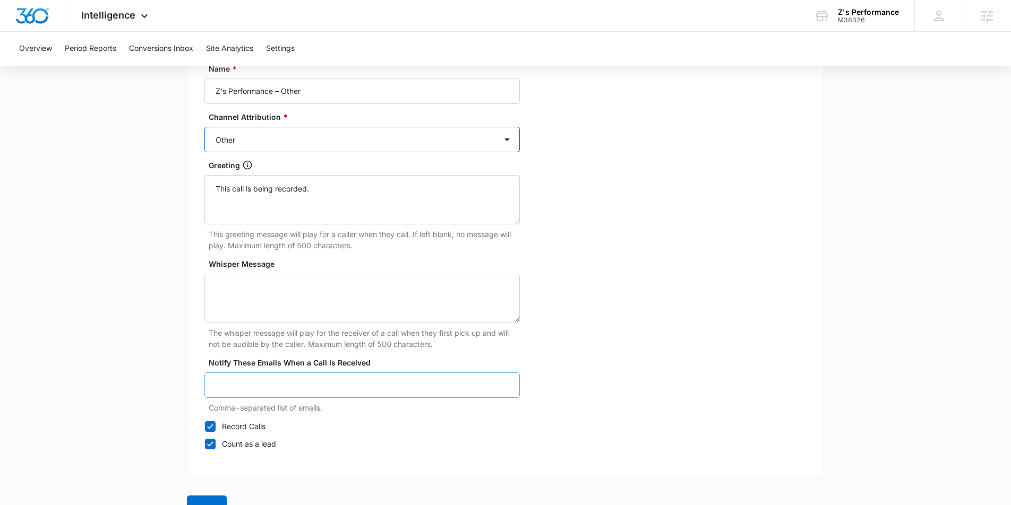
scroll to position [973, 0]
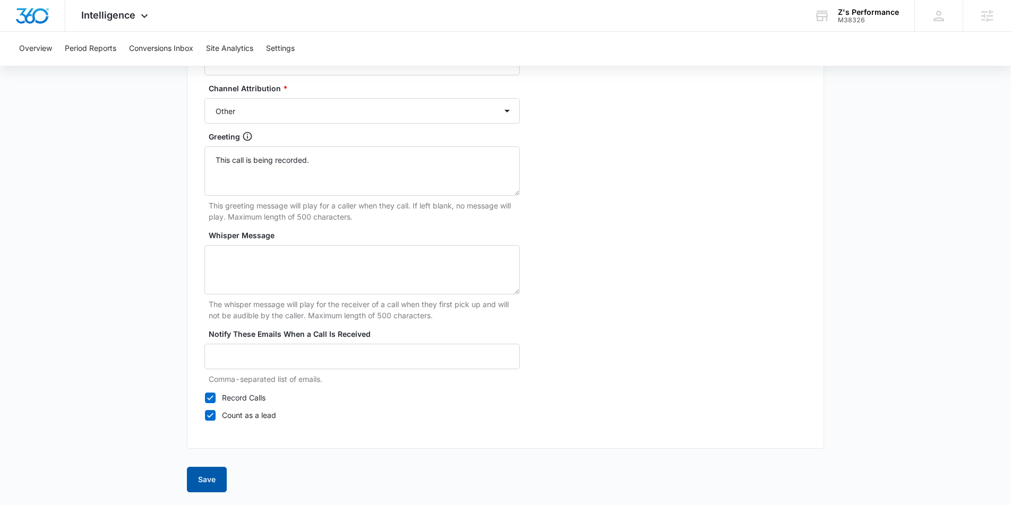
click at [212, 486] on button "Save" at bounding box center [207, 479] width 40 height 25
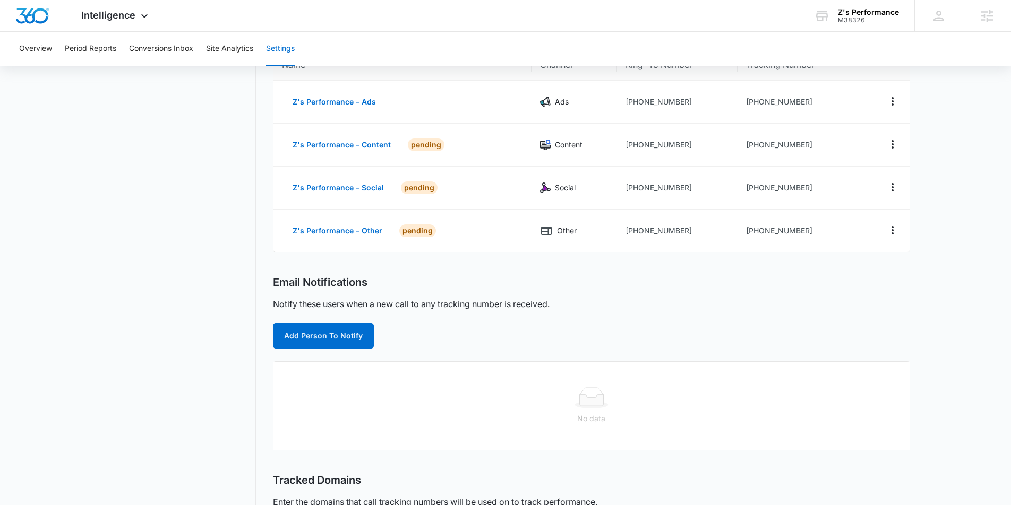
scroll to position [173, 0]
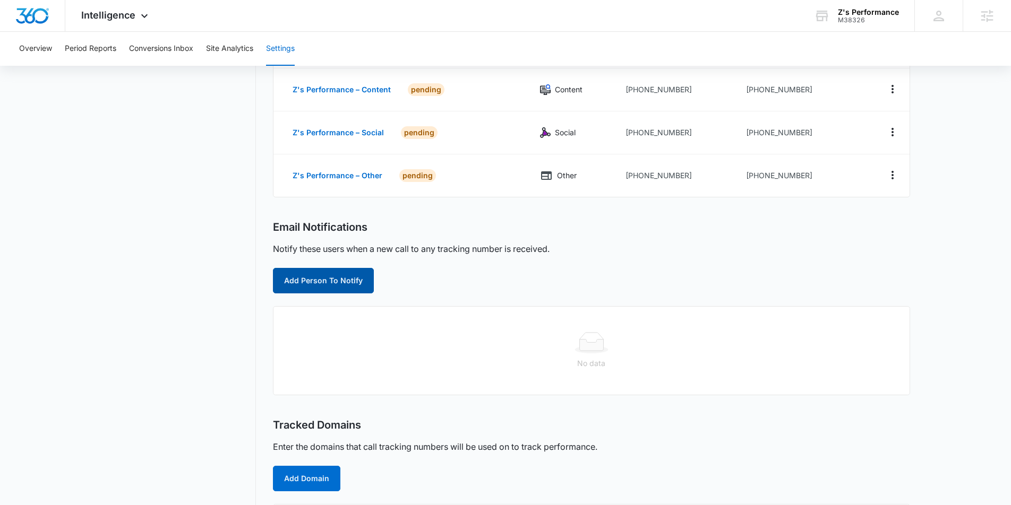
click at [344, 288] on button "Add Person To Notify" at bounding box center [323, 280] width 101 height 25
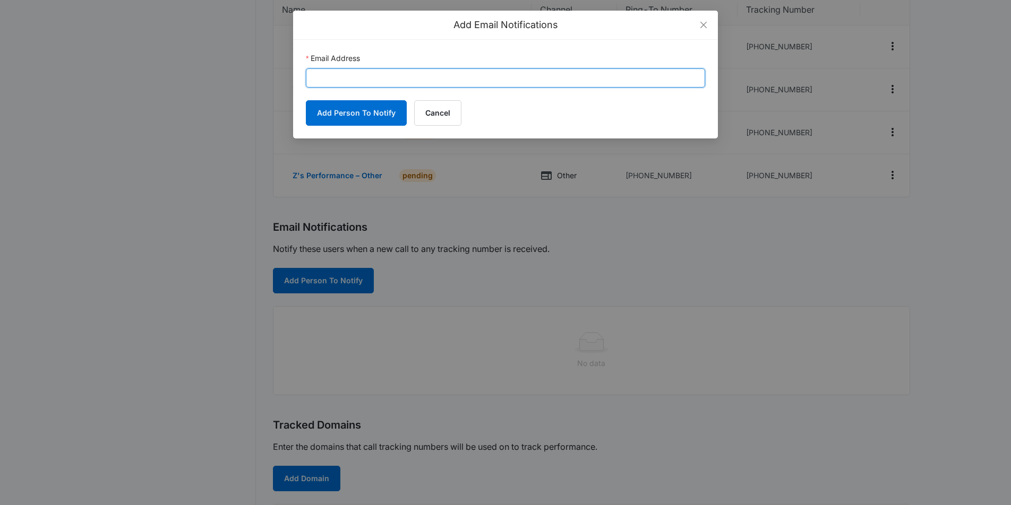
click at [362, 75] on input "Email Address" at bounding box center [505, 77] width 399 height 19
paste input "zsperformanceco@gmail.com"
type input "zsperformanceco@gmail.com"
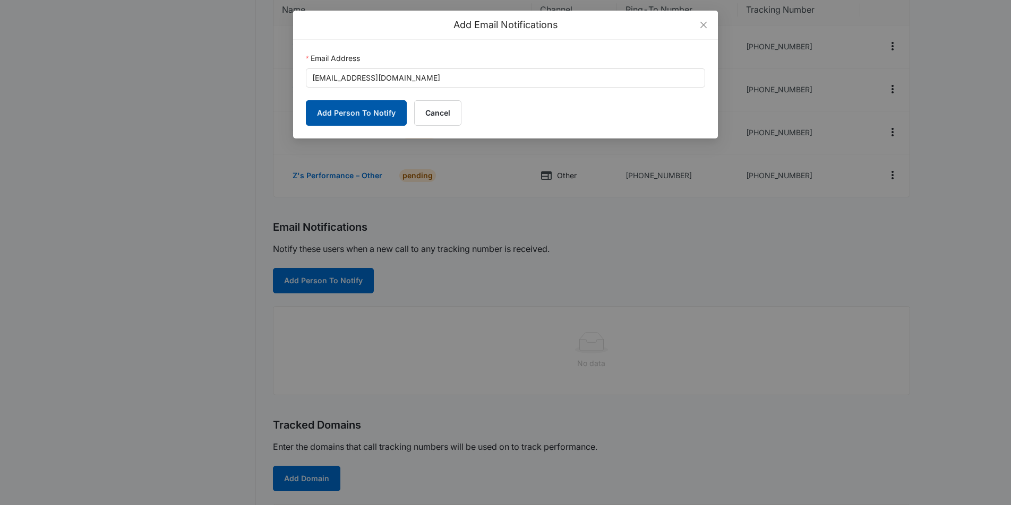
click at [330, 113] on button "Add Person To Notify" at bounding box center [356, 112] width 101 height 25
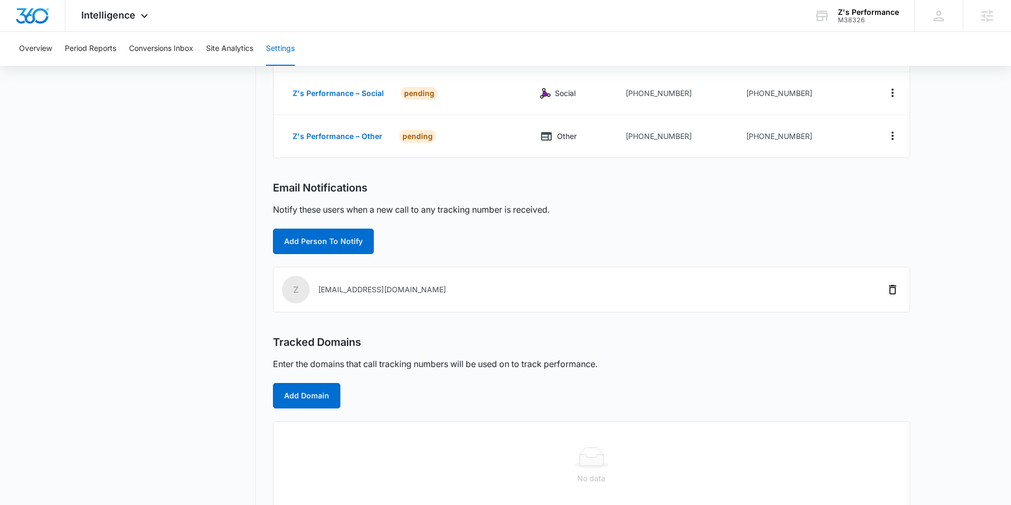
scroll to position [224, 0]
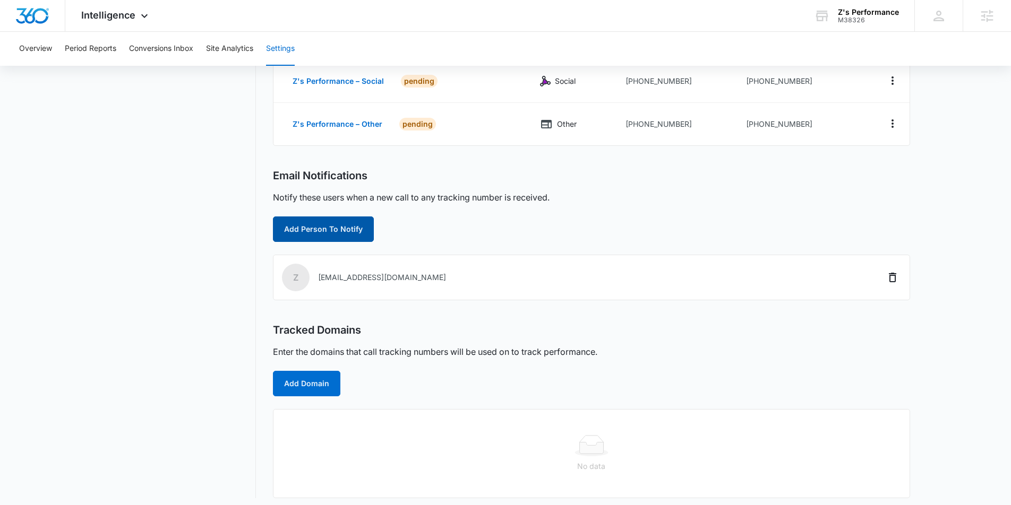
click at [305, 225] on button "Add Person To Notify" at bounding box center [323, 229] width 101 height 25
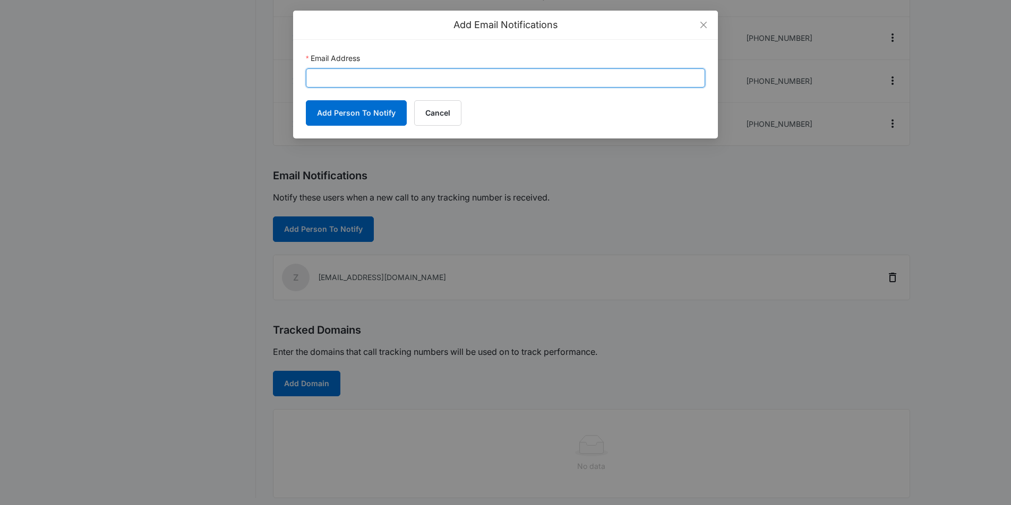
click at [330, 75] on input "Email Address" at bounding box center [505, 77] width 399 height 19
paste input "paul.richardson@madwire.com"
type input "paul.richardson@madwire.com"
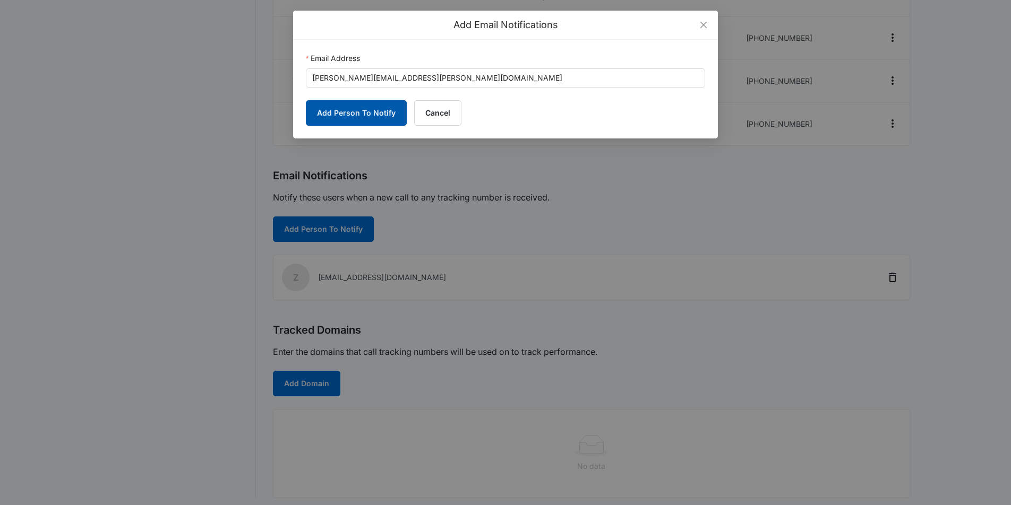
click at [330, 112] on button "Add Person To Notify" at bounding box center [356, 112] width 101 height 25
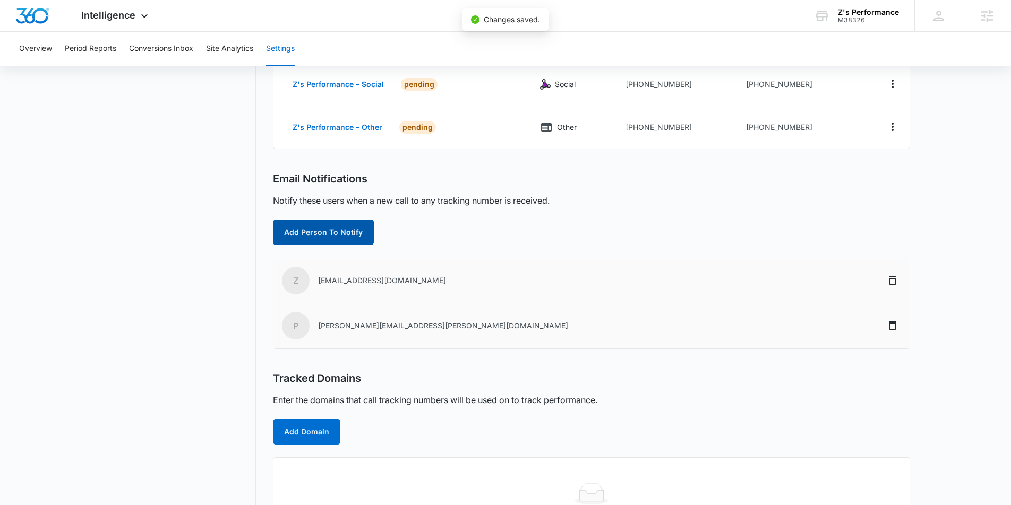
scroll to position [275, 0]
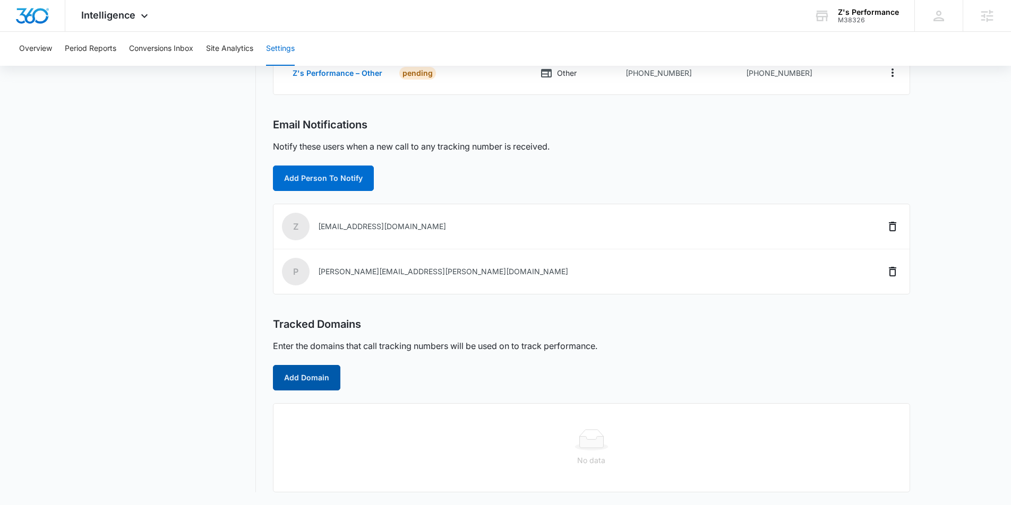
click at [305, 370] on button "Add Domain" at bounding box center [306, 377] width 67 height 25
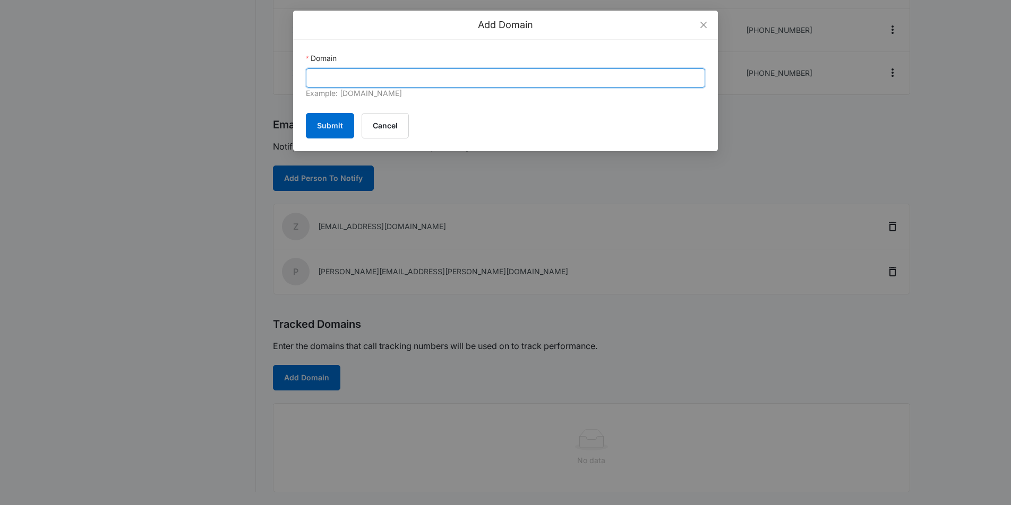
drag, startPoint x: 327, startPoint y: 72, endPoint x: 327, endPoint y: 79, distance: 6.9
click at [327, 72] on input "Domain" at bounding box center [505, 77] width 399 height 19
paste input "https://www.zsperformanceandrepair.com/"
drag, startPoint x: 337, startPoint y: 79, endPoint x: 284, endPoint y: 74, distance: 53.8
click at [284, 74] on div "Add Domain Domain https://www.zsperformanceandrepair.com/ Example: marketing360…" at bounding box center [505, 252] width 1011 height 505
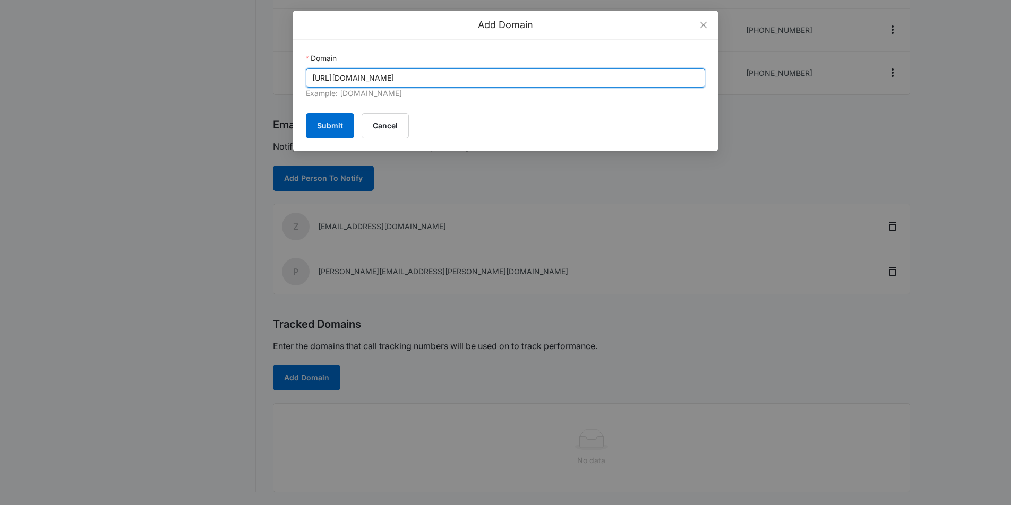
drag, startPoint x: 359, startPoint y: 79, endPoint x: 306, endPoint y: 74, distance: 52.8
click at [306, 74] on input "https://www.zsperformanceandrepair.com/" at bounding box center [505, 77] width 399 height 19
click at [458, 76] on input "zsperformanceandrepair.com/" at bounding box center [505, 77] width 399 height 19
type input "zsperformanceandrepair.com"
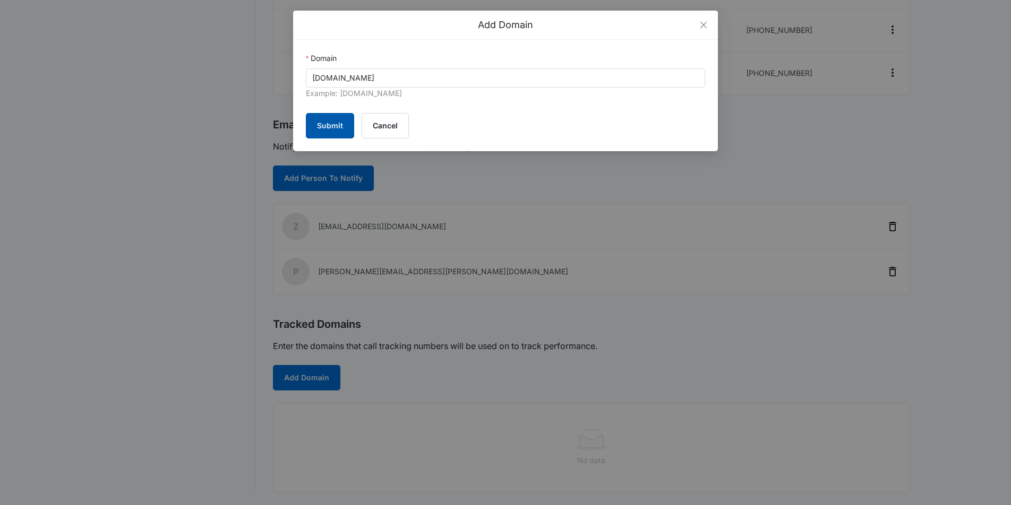
click at [321, 122] on button "Submit" at bounding box center [330, 125] width 48 height 25
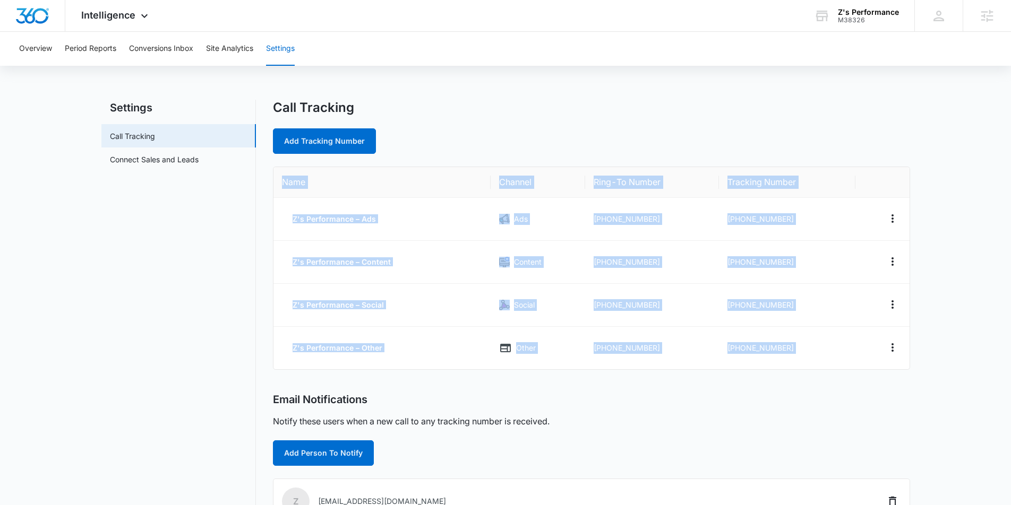
drag, startPoint x: 271, startPoint y: 175, endPoint x: 820, endPoint y: 383, distance: 587.5
click at [833, 386] on div "Settings Call Tracking Connect Sales and Leads Call Tracking Add Tracking Numbe…" at bounding box center [505, 407] width 809 height 614
copy table "Name Channel Ring-To Number Tracking Number Z's Performance – Ads Ads +19704039…"
drag, startPoint x: 787, startPoint y: 215, endPoint x: 808, endPoint y: 214, distance: 20.7
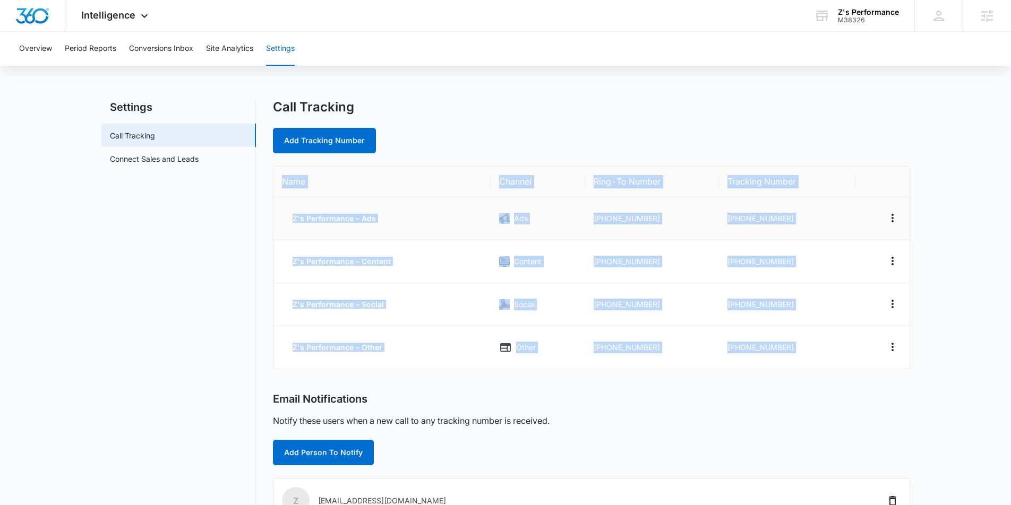
click at [787, 215] on td "+19702303414" at bounding box center [787, 219] width 136 height 43
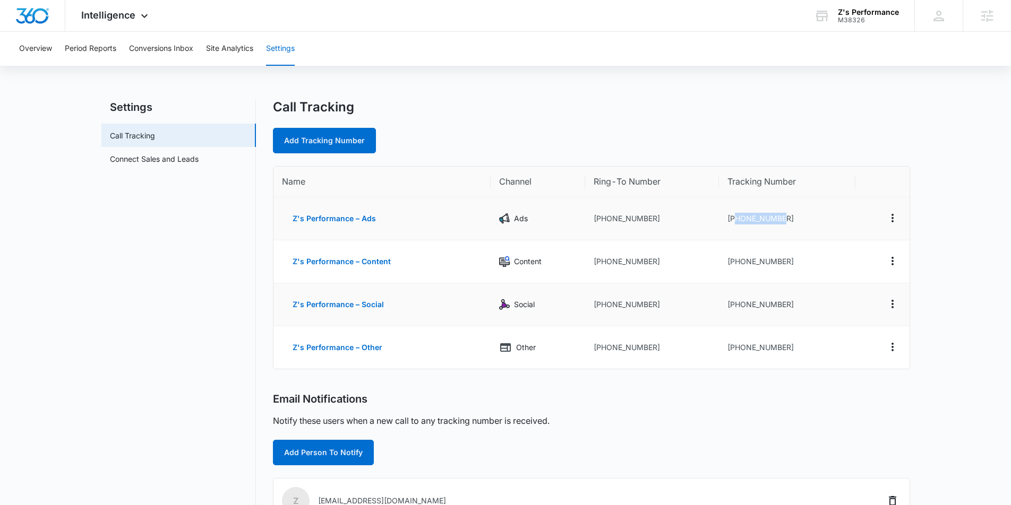
drag, startPoint x: 804, startPoint y: 217, endPoint x: 718, endPoint y: 287, distance: 111.0
click at [734, 220] on td "+19702303414" at bounding box center [787, 219] width 136 height 43
copy td "9702303414"
drag, startPoint x: 790, startPoint y: 260, endPoint x: 733, endPoint y: 260, distance: 56.8
click at [733, 260] on td "+19702303488" at bounding box center [787, 262] width 136 height 43
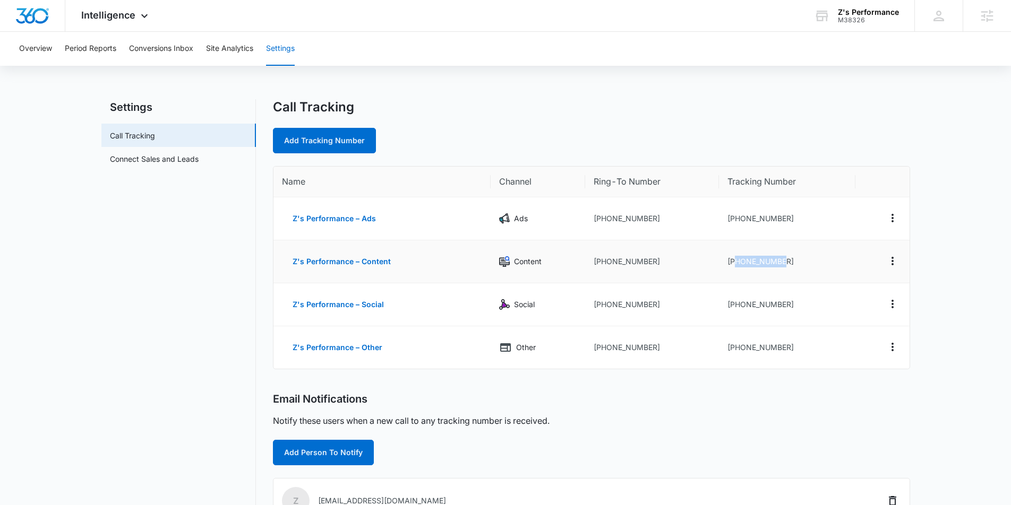
copy td "9702303488"
drag, startPoint x: 793, startPoint y: 303, endPoint x: 736, endPoint y: 309, distance: 57.6
click at [736, 309] on td "+19702303629" at bounding box center [787, 305] width 136 height 43
copy td "9702303629"
drag, startPoint x: 785, startPoint y: 348, endPoint x: 736, endPoint y: 348, distance: 49.4
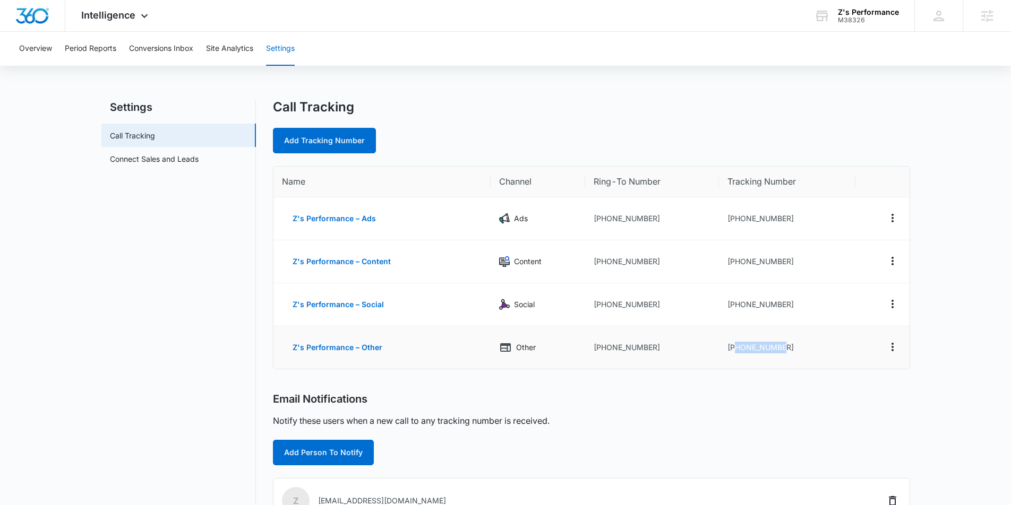
click at [735, 348] on td "+19702303831" at bounding box center [787, 348] width 136 height 42
copy td "9702303831"
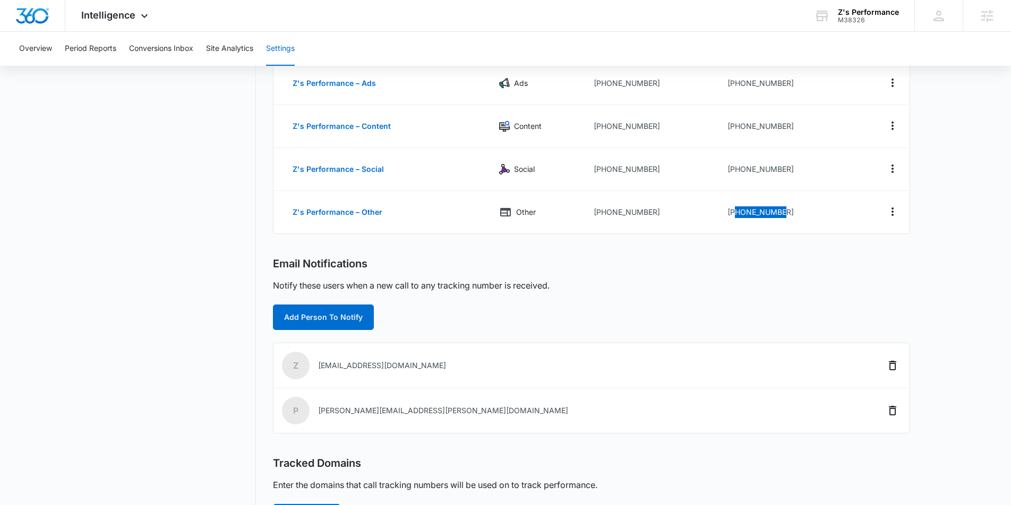
scroll to position [137, 0]
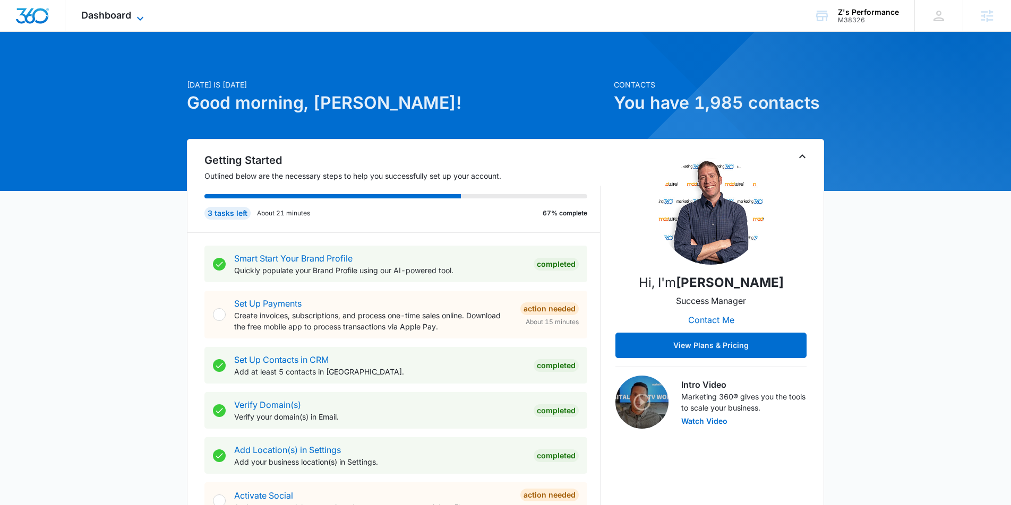
click at [140, 16] on icon at bounding box center [140, 18] width 13 height 13
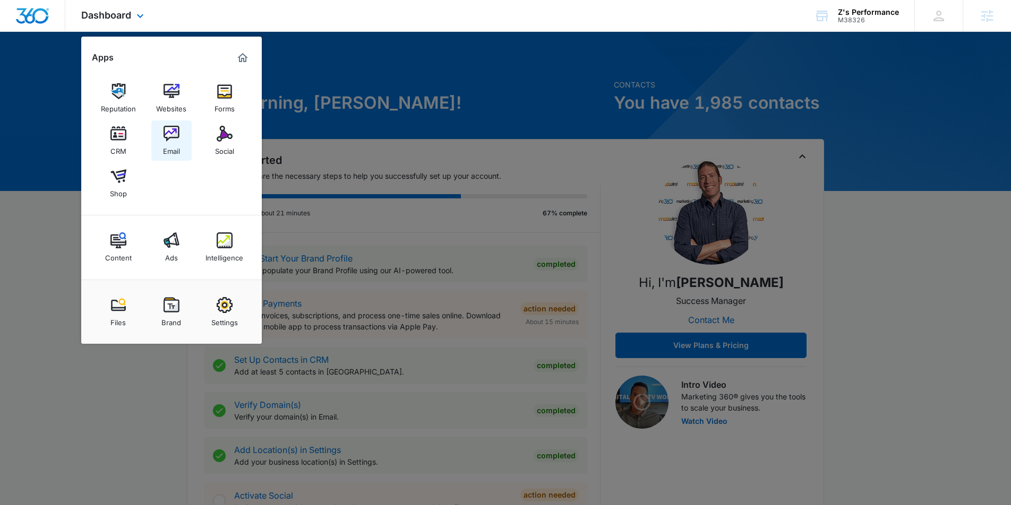
click at [158, 137] on link "Email" at bounding box center [171, 141] width 40 height 40
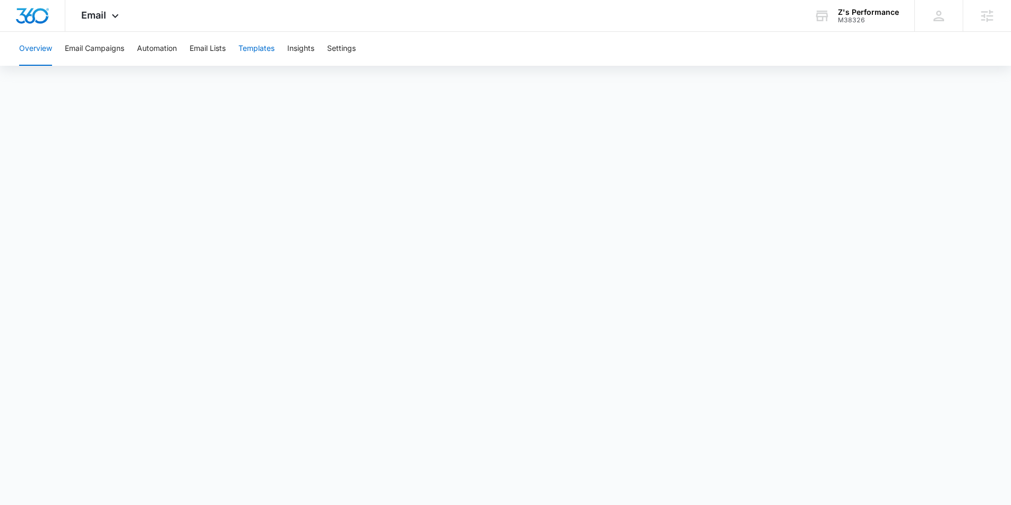
click at [255, 52] on button "Templates" at bounding box center [256, 49] width 36 height 34
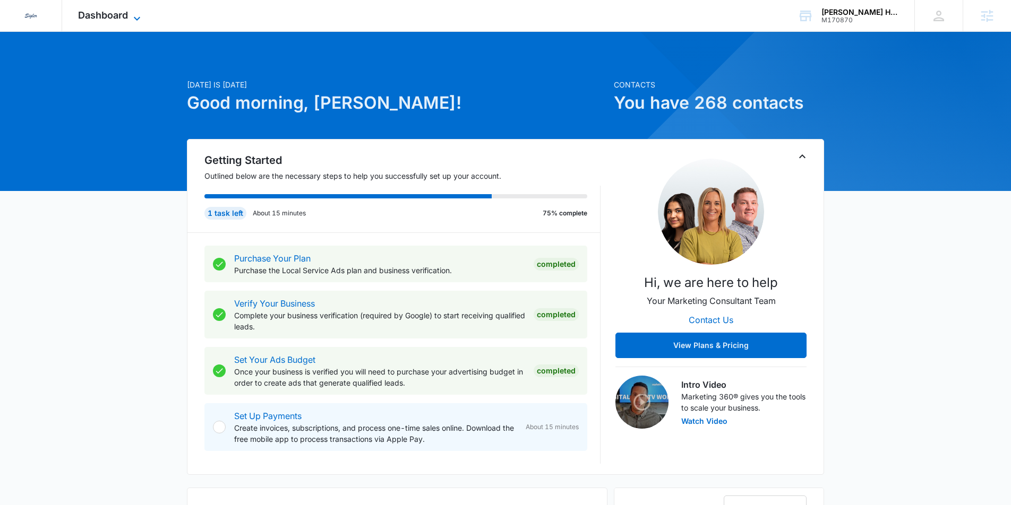
click at [128, 16] on span "Dashboard" at bounding box center [103, 15] width 50 height 11
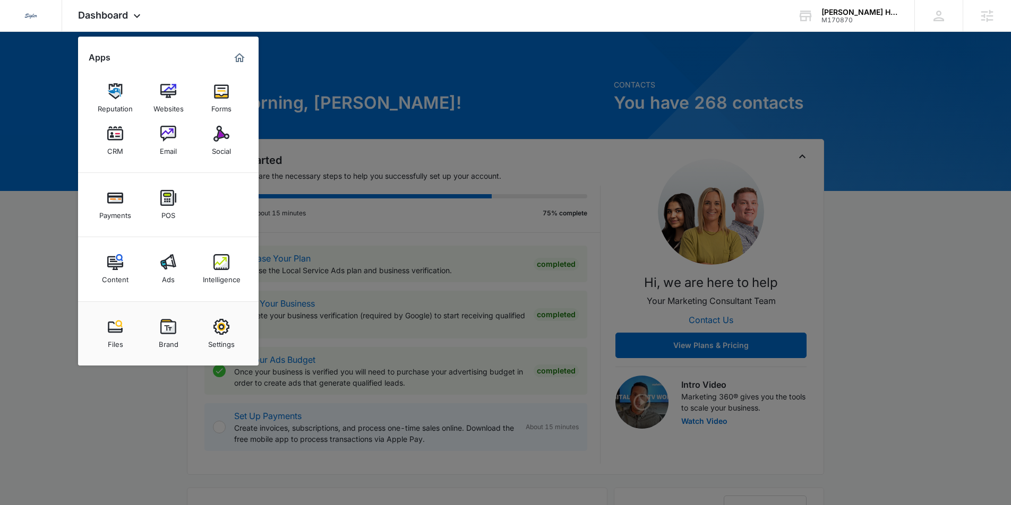
click at [212, 331] on link "Settings" at bounding box center [221, 334] width 40 height 40
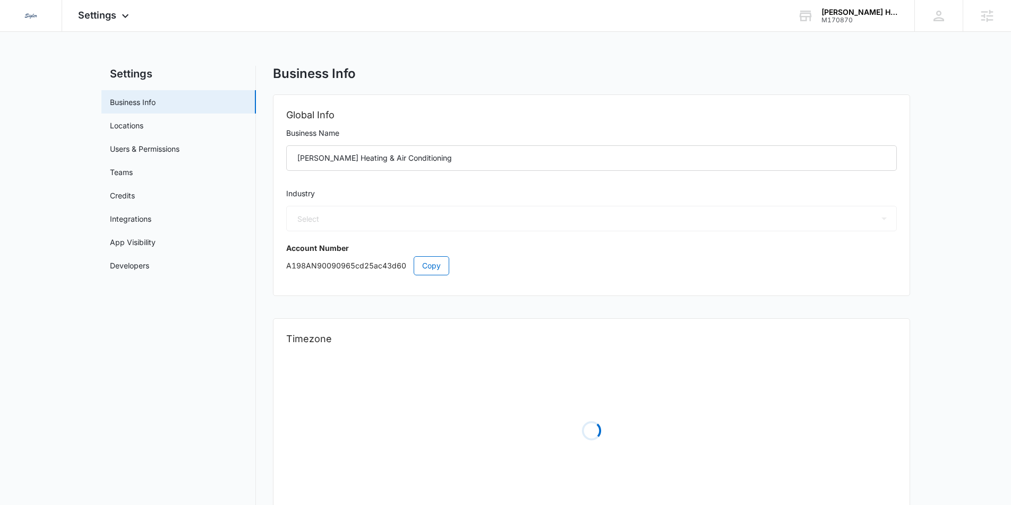
select select "3"
select select "US"
select select "America/Los_Angeles"
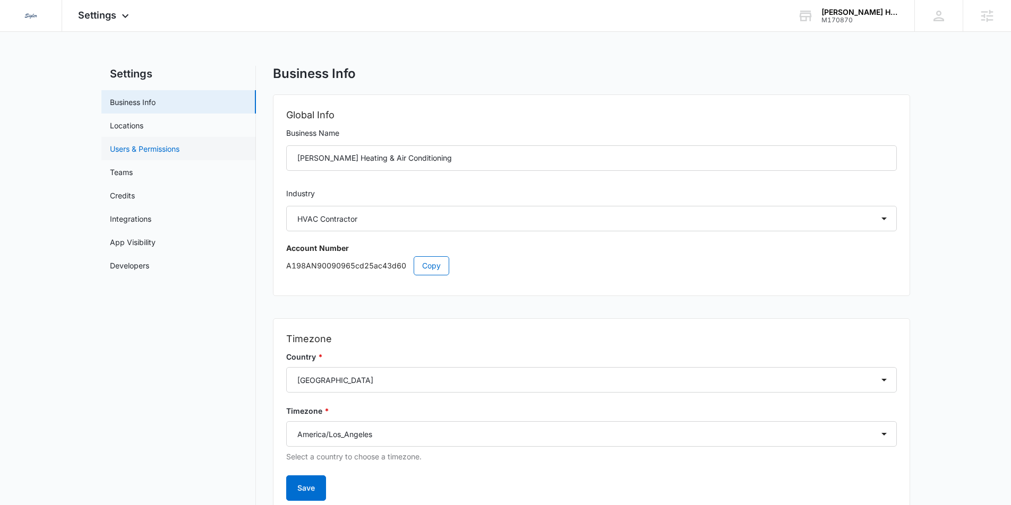
click at [136, 153] on link "Users & Permissions" at bounding box center [145, 148] width 70 height 11
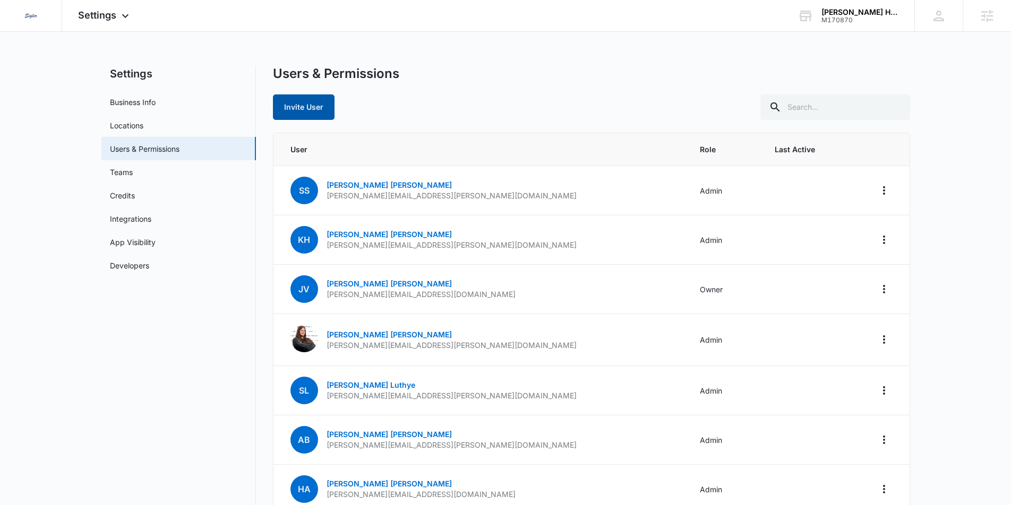
click at [317, 106] on button "Invite User" at bounding box center [304, 107] width 62 height 25
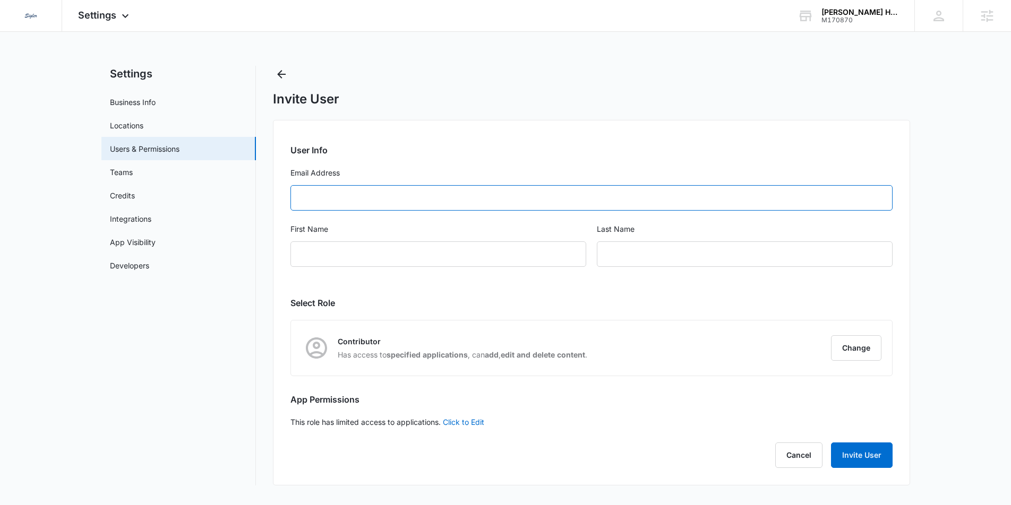
click at [344, 198] on input "Email Address" at bounding box center [591, 197] width 602 height 25
paste input "[PERSON_NAME][EMAIL_ADDRESS][PERSON_NAME][DOMAIN_NAME]"
type input "[PERSON_NAME][EMAIL_ADDRESS][PERSON_NAME][DOMAIN_NAME]"
type input "[PERSON_NAME]"
type input "Koponen"
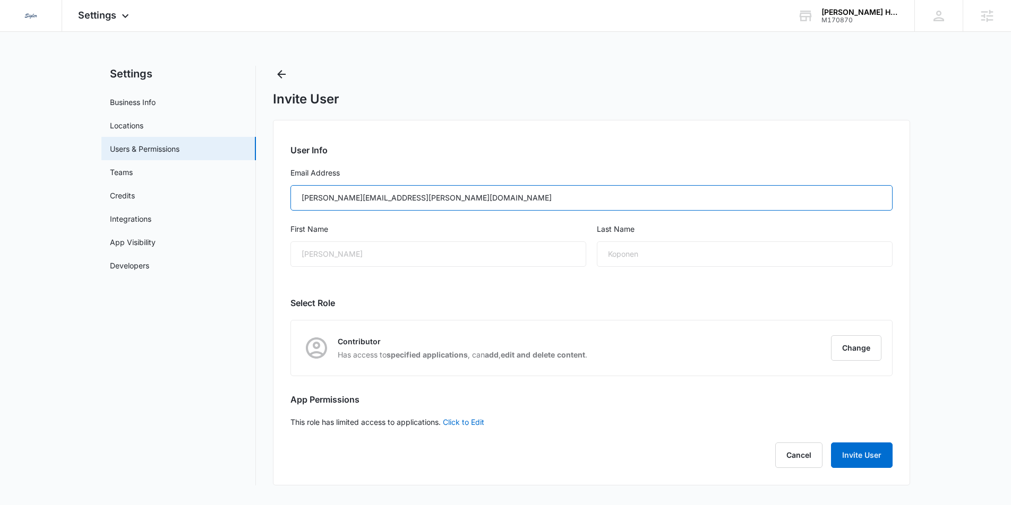
type input "[PERSON_NAME][EMAIL_ADDRESS][PERSON_NAME][DOMAIN_NAME]"
click at [375, 252] on div "[PERSON_NAME]" at bounding box center [438, 254] width 296 height 25
click at [333, 252] on div "[PERSON_NAME]" at bounding box center [438, 254] width 296 height 25
drag, startPoint x: 310, startPoint y: 254, endPoint x: 304, endPoint y: 254, distance: 6.4
click at [309, 254] on div "[PERSON_NAME]" at bounding box center [438, 254] width 296 height 25
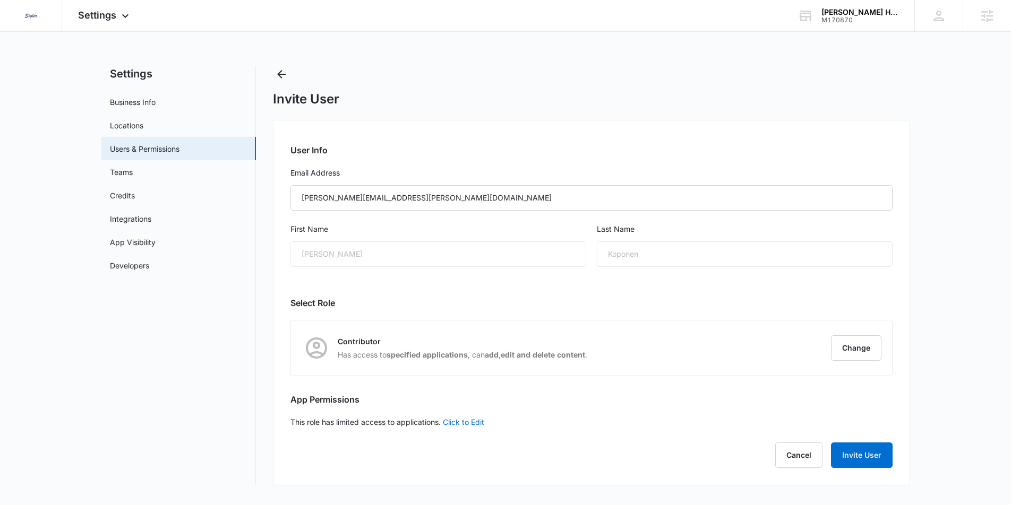
drag, startPoint x: 311, startPoint y: 255, endPoint x: 543, endPoint y: 254, distance: 231.5
click at [311, 255] on div "[PERSON_NAME]" at bounding box center [438, 254] width 296 height 25
click at [860, 350] on button "Change" at bounding box center [856, 348] width 50 height 25
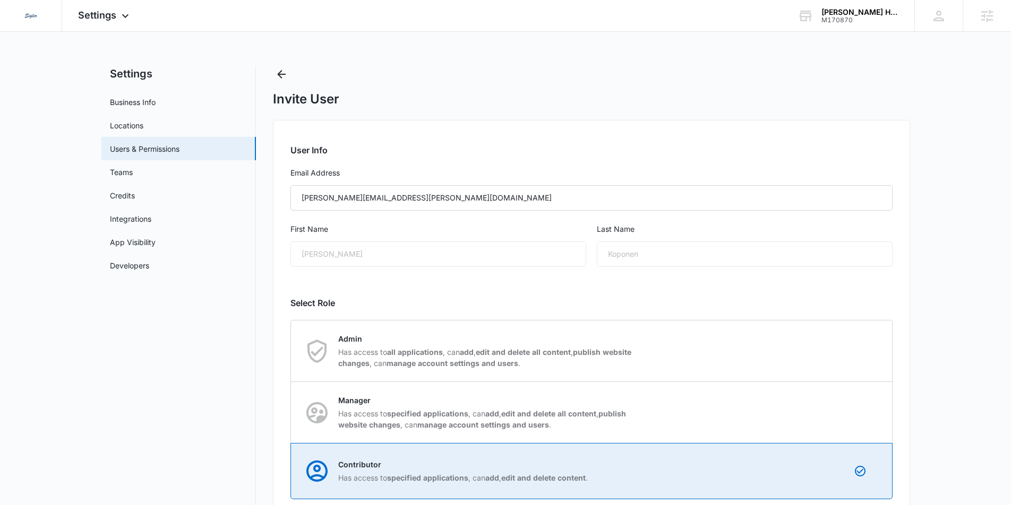
scroll to position [116, 0]
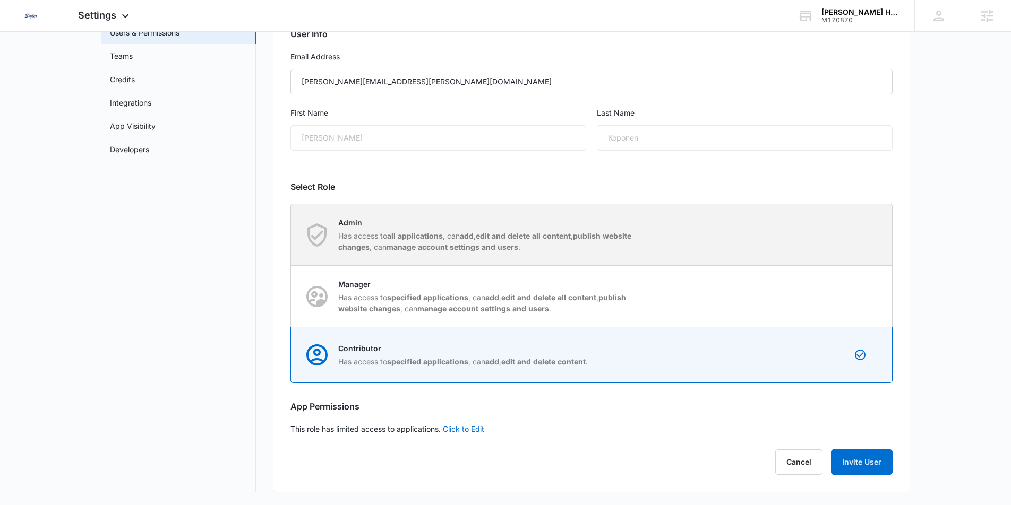
click at [741, 248] on div "Admin Has access to all applications , can add , edit and delete all content , …" at bounding box center [591, 234] width 601 height 61
click at [291, 235] on input "Admin Has access to all applications , can add , edit and delete all content , …" at bounding box center [291, 235] width 1 height 1
radio input "true"
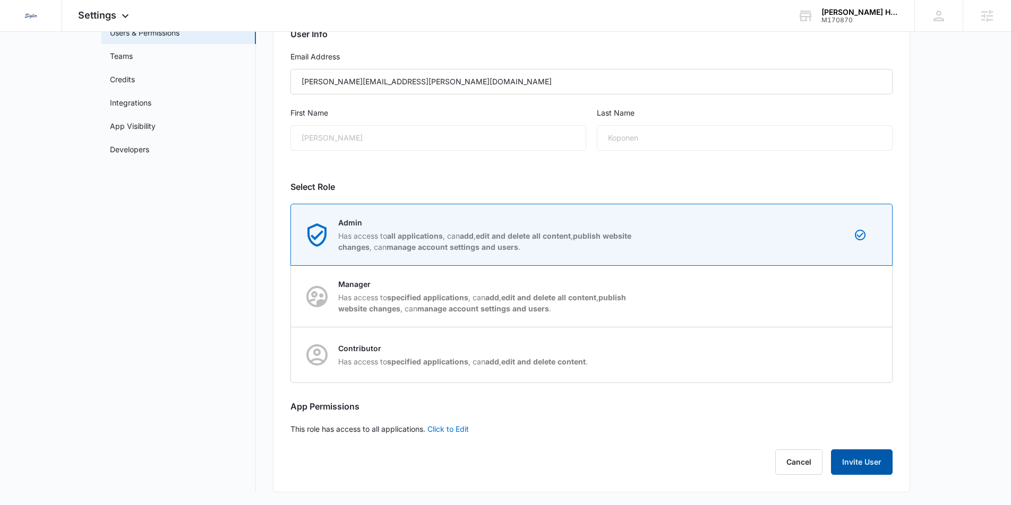
click at [869, 462] on button "Invite User" at bounding box center [862, 462] width 62 height 25
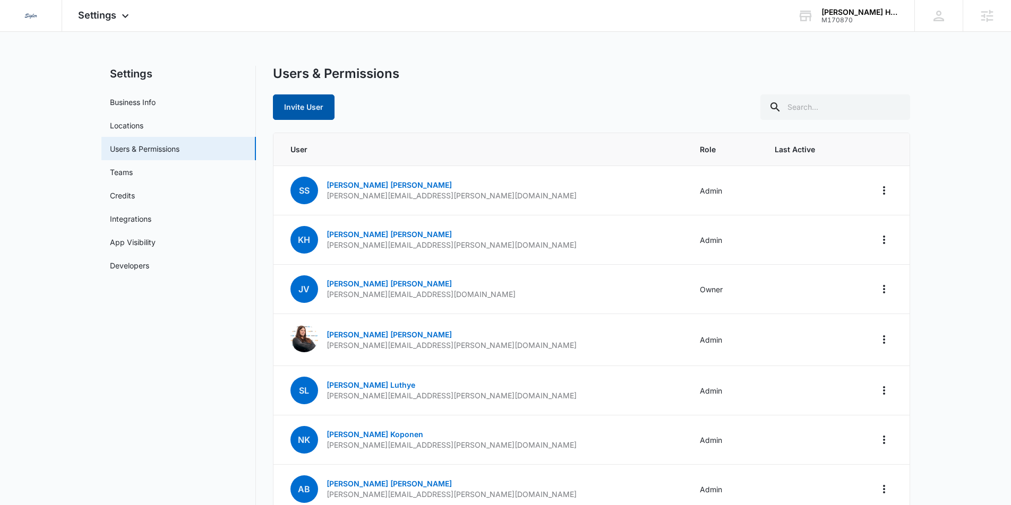
click at [300, 118] on button "Invite User" at bounding box center [304, 107] width 62 height 25
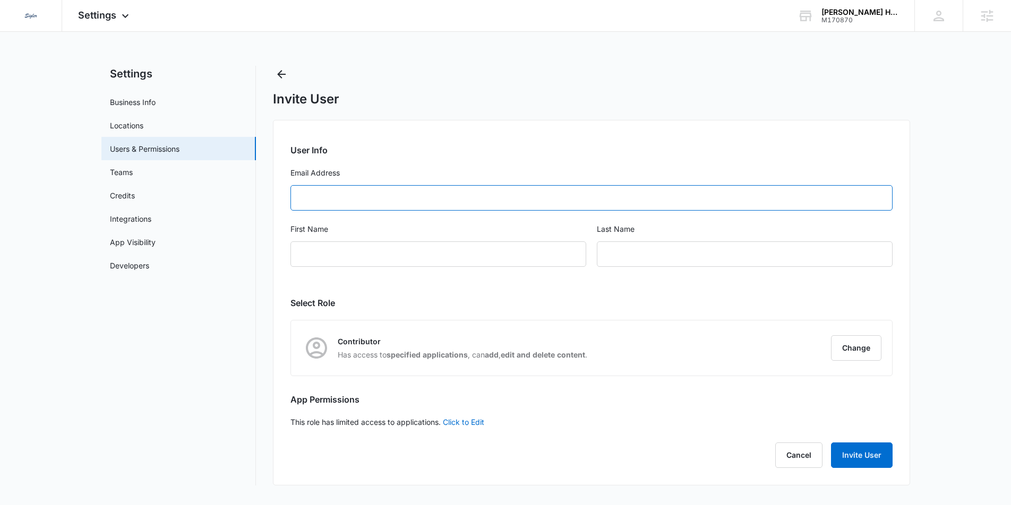
click at [338, 198] on input "Email Address" at bounding box center [591, 197] width 602 height 25
paste input "[PERSON_NAME][EMAIL_ADDRESS][PERSON_NAME][DOMAIN_NAME]"
type input "[PERSON_NAME][EMAIL_ADDRESS][PERSON_NAME][DOMAIN_NAME]"
type input "[PERSON_NAME]"
type input "F"
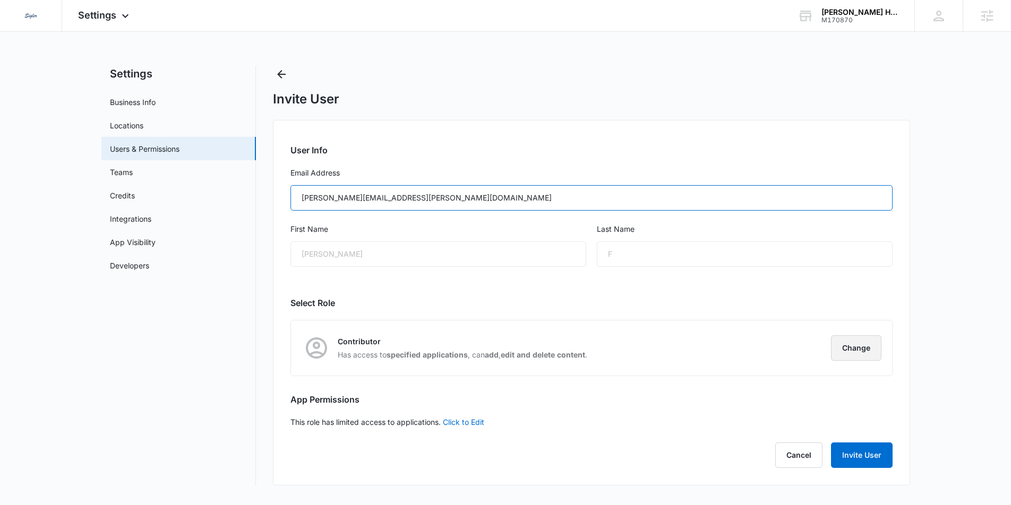
type input "[PERSON_NAME][EMAIL_ADDRESS][PERSON_NAME][DOMAIN_NAME]"
click at [873, 350] on button "Change" at bounding box center [856, 348] width 50 height 25
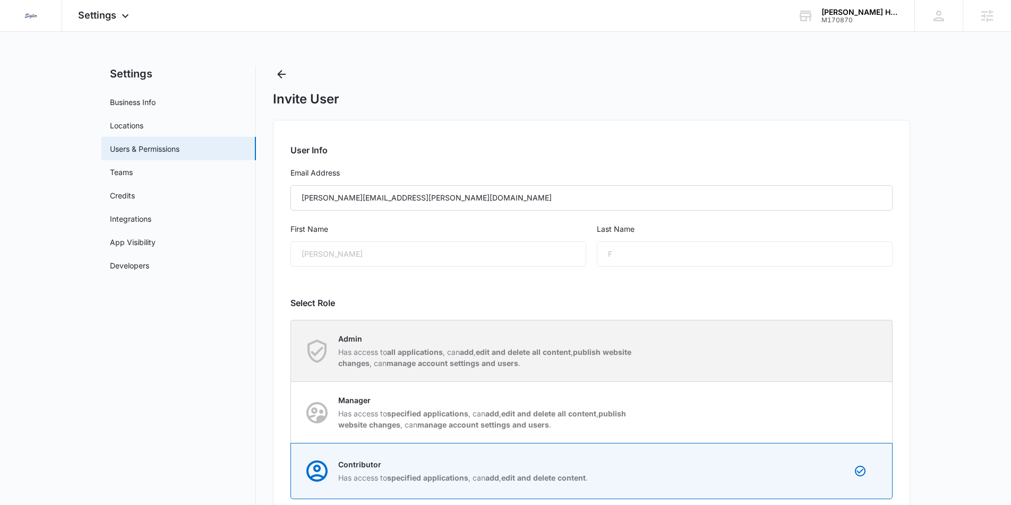
click at [866, 339] on div "Admin Has access to all applications , can add , edit and delete all content , …" at bounding box center [591, 351] width 601 height 61
click at [291, 351] on input "Admin Has access to all applications , can add , edit and delete all content , …" at bounding box center [291, 351] width 1 height 1
radio input "true"
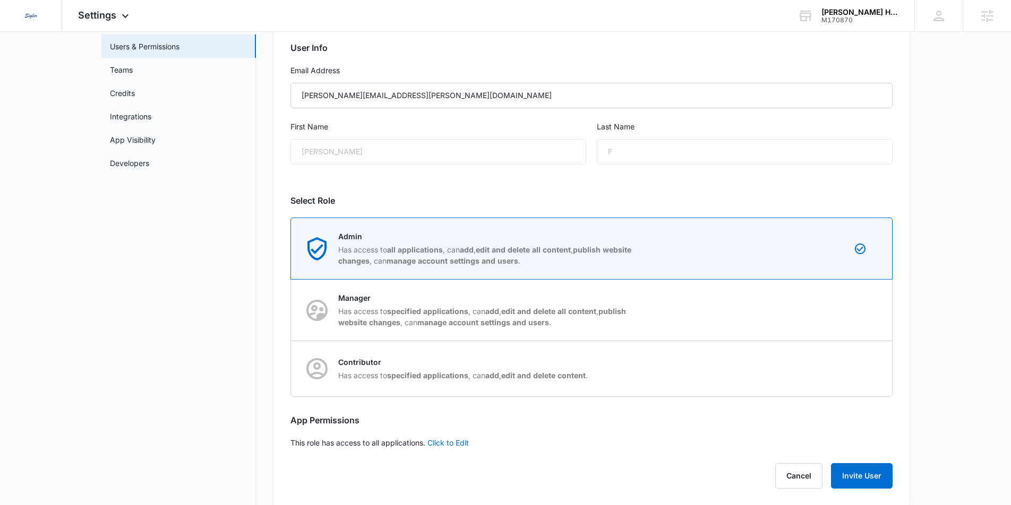
scroll to position [116, 0]
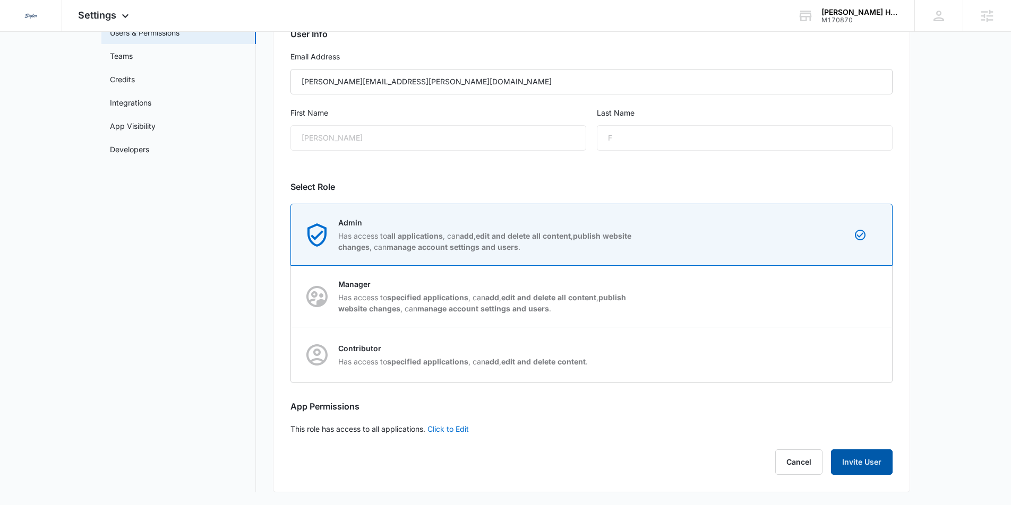
click at [866, 461] on button "Invite User" at bounding box center [862, 462] width 62 height 25
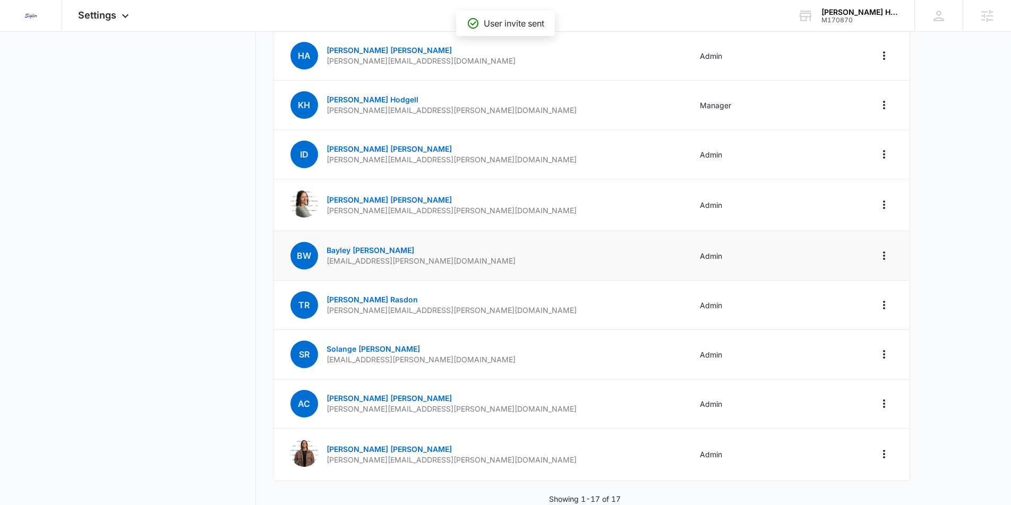
scroll to position [560, 0]
